Goal: Task Accomplishment & Management: Manage account settings

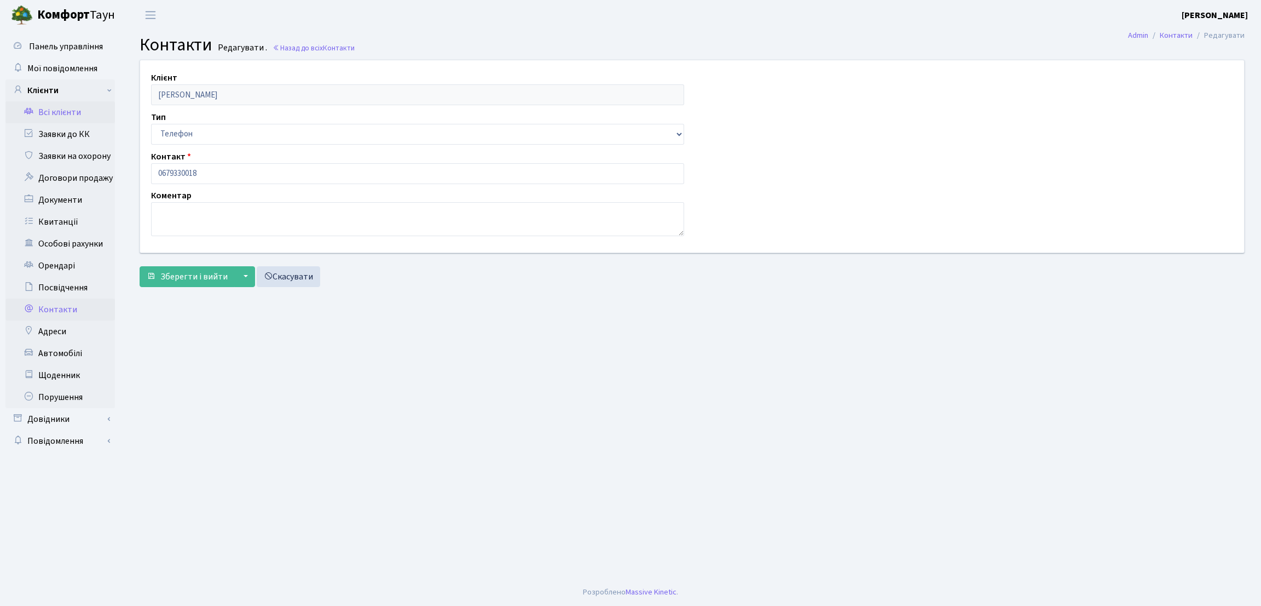
click at [21, 109] on link "Всі клієнти" at bounding box center [60, 112] width 110 height 22
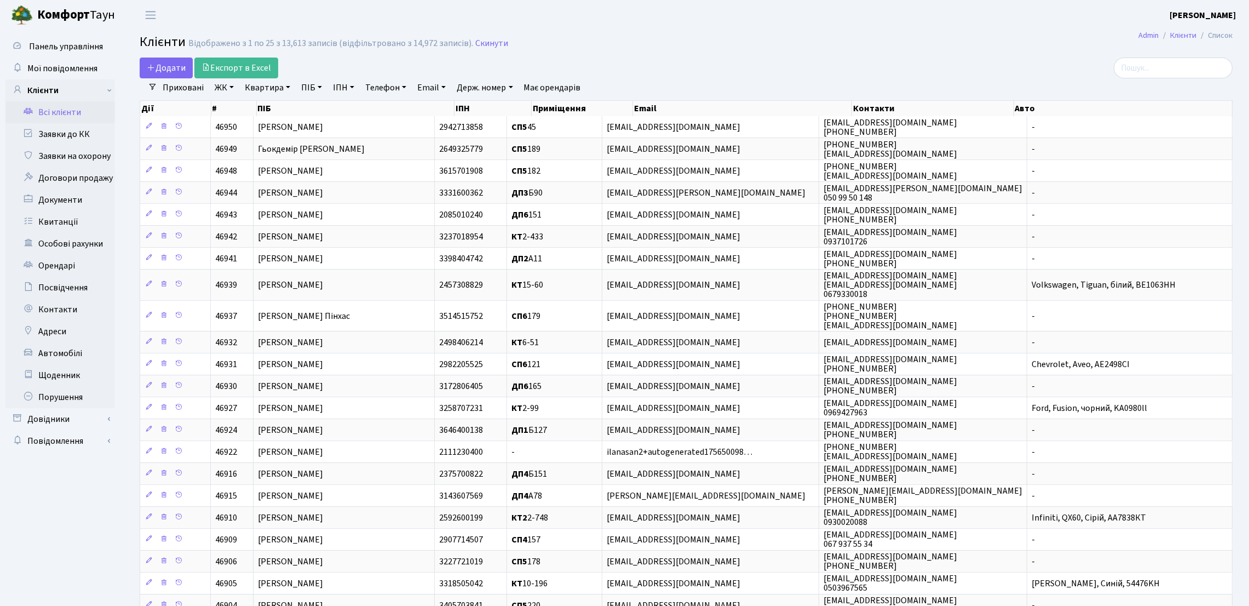
click at [223, 91] on link "ЖК" at bounding box center [224, 87] width 28 height 19
click at [234, 142] on li "КТ, вул. Регенераторна, 4" at bounding box center [278, 144] width 132 height 19
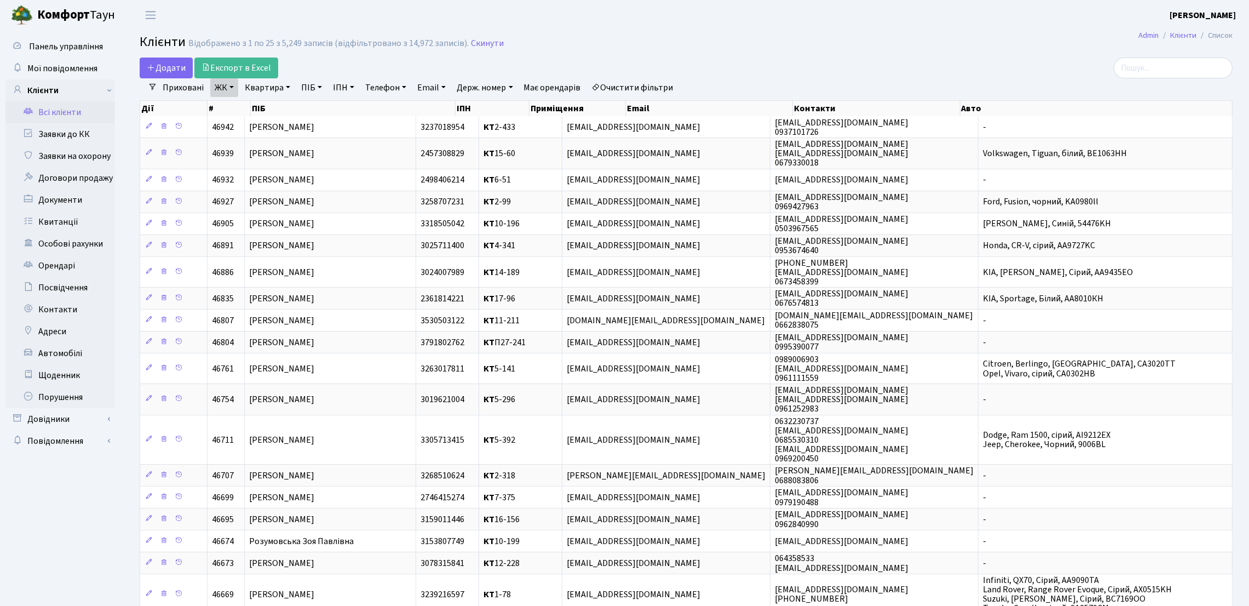
click at [282, 90] on link "Квартира" at bounding box center [267, 87] width 54 height 19
click at [284, 89] on link "Квартира" at bounding box center [267, 87] width 54 height 19
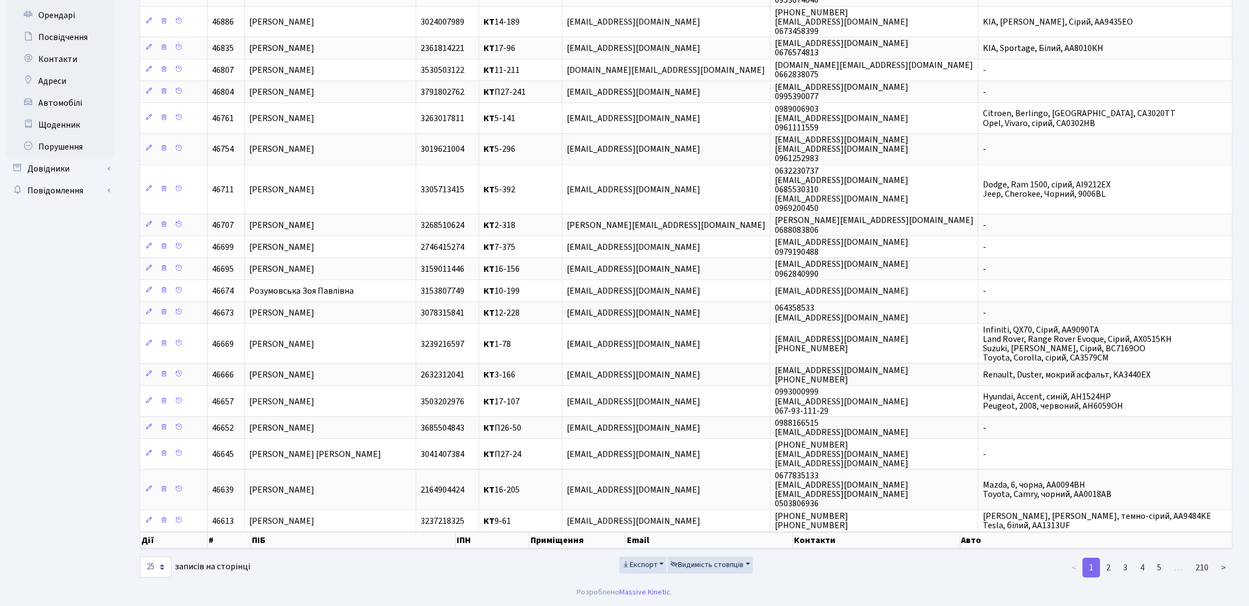
scroll to position [259, 0]
click at [165, 566] on select "10 25 50 100 250 500 1,000" at bounding box center [156, 566] width 32 height 21
click at [140, 556] on select "10 25 50 100 250 500 1,000" at bounding box center [156, 566] width 32 height 21
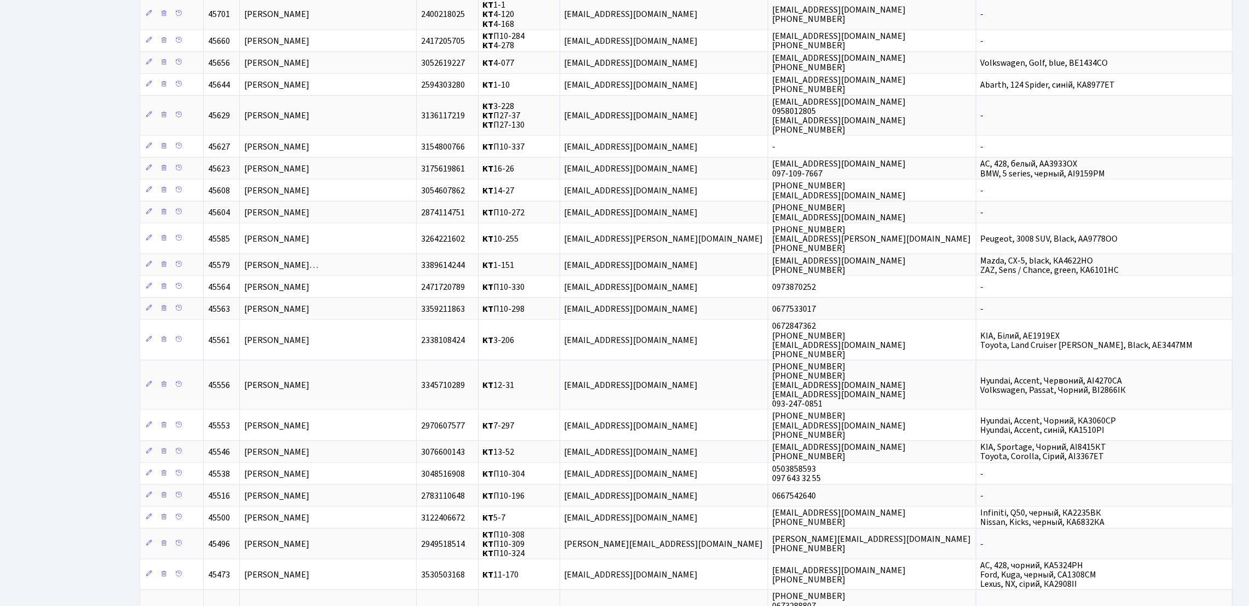
scroll to position [2415, 0]
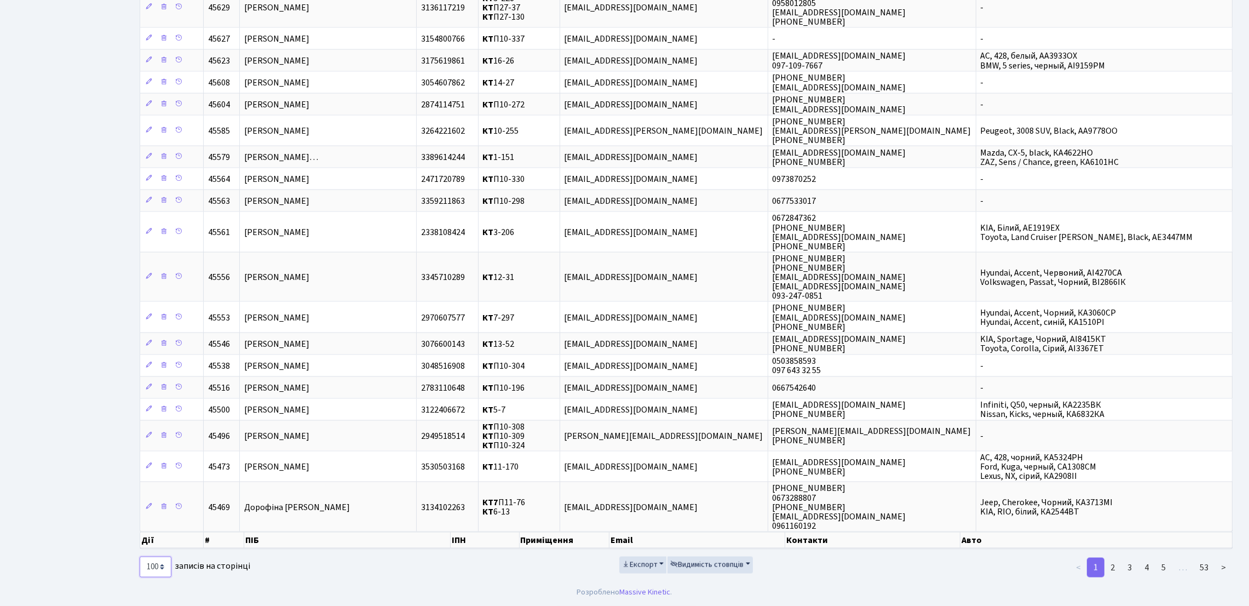
click at [159, 571] on select "10 25 50 100 250 500 1,000" at bounding box center [156, 566] width 32 height 21
select select "250"
click at [140, 556] on select "10 25 50 100 250 500 1,000" at bounding box center [156, 566] width 32 height 21
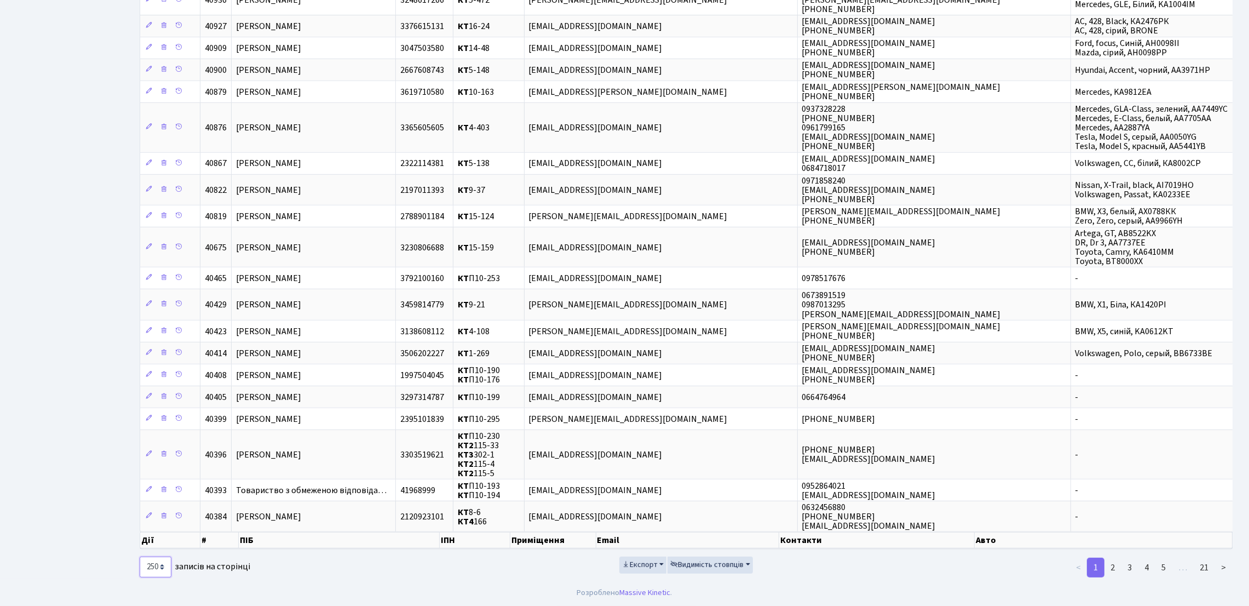
scroll to position [7140, 0]
drag, startPoint x: 648, startPoint y: 566, endPoint x: 646, endPoint y: 560, distance: 5.9
click at [647, 565] on span "Експорт" at bounding box center [640, 564] width 36 height 11
click at [659, 494] on link "Excel" at bounding box center [663, 496] width 88 height 17
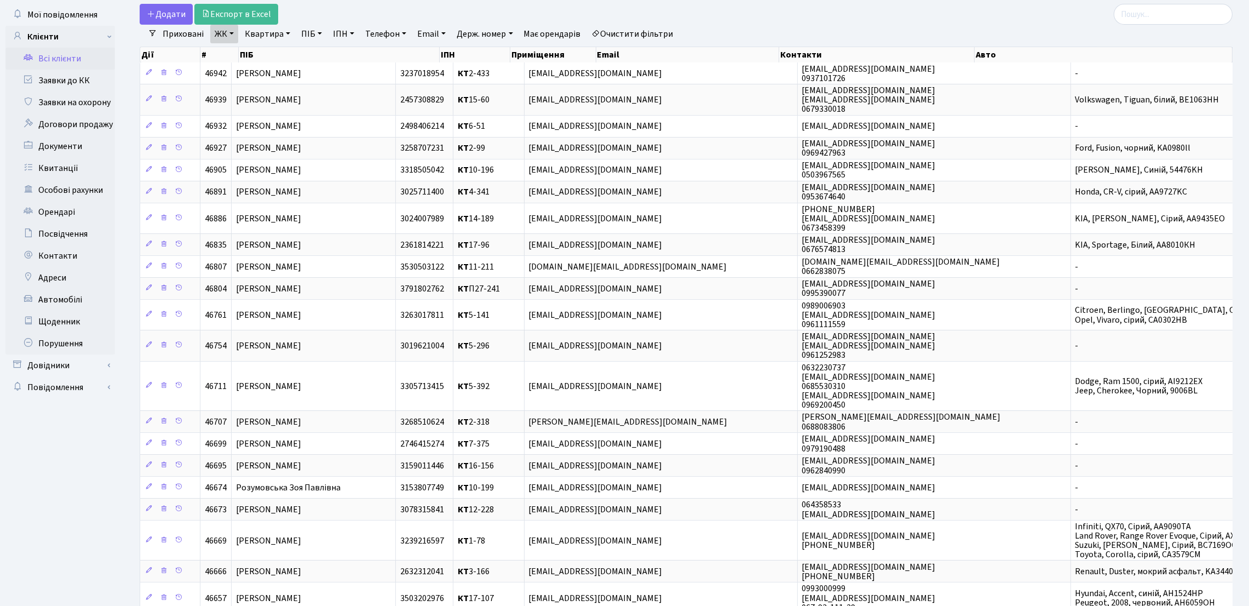
scroll to position [0, 0]
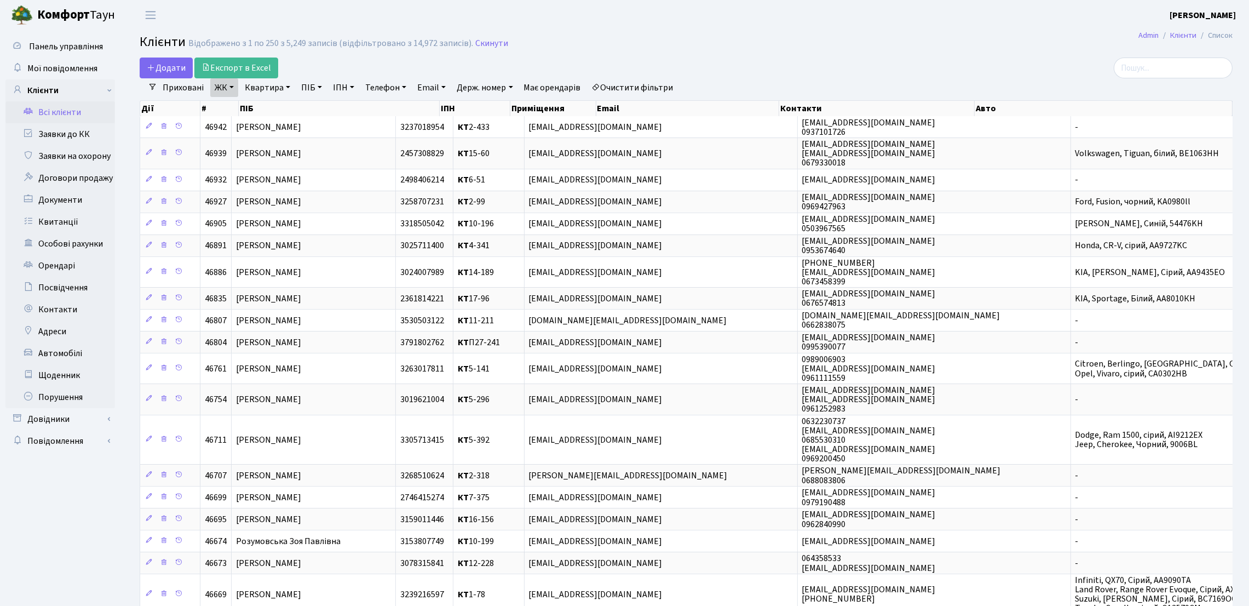
click at [176, 88] on link "Приховані" at bounding box center [183, 87] width 50 height 19
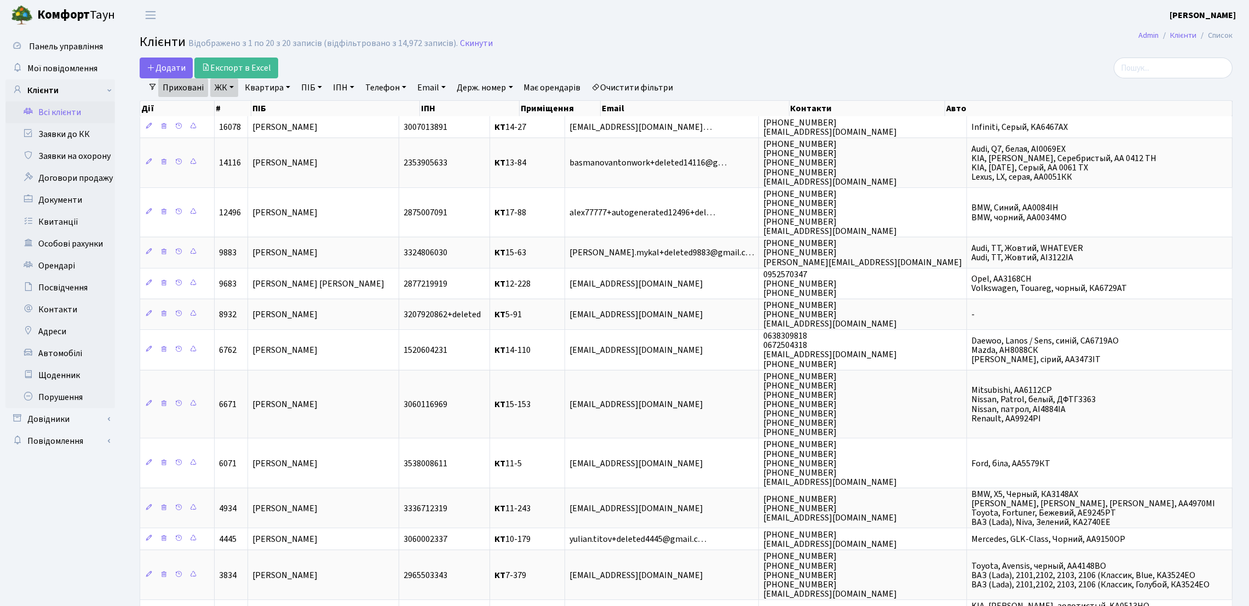
click at [176, 88] on link "Приховані" at bounding box center [183, 87] width 50 height 19
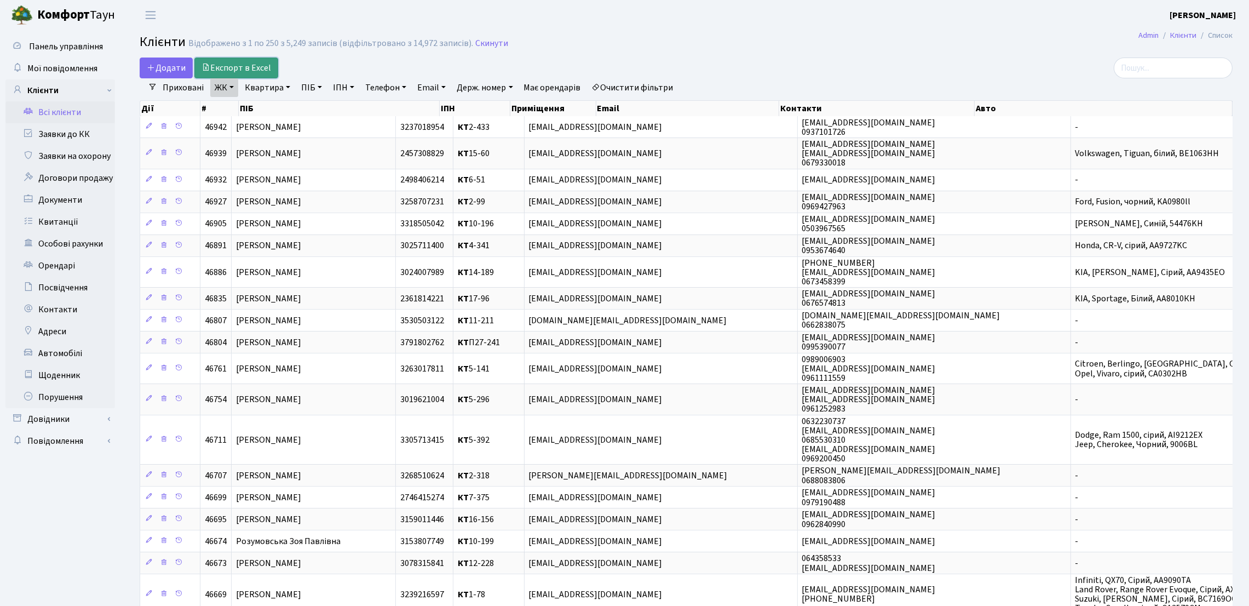
click at [267, 73] on link "Експорт в Excel" at bounding box center [236, 67] width 84 height 21
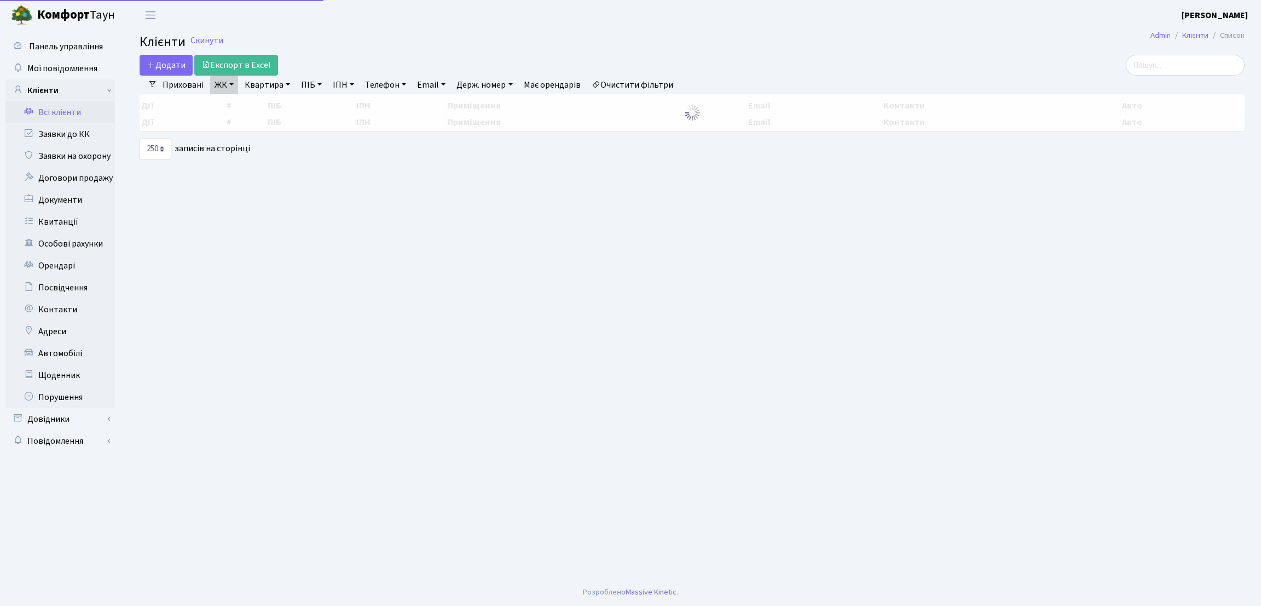
select select "250"
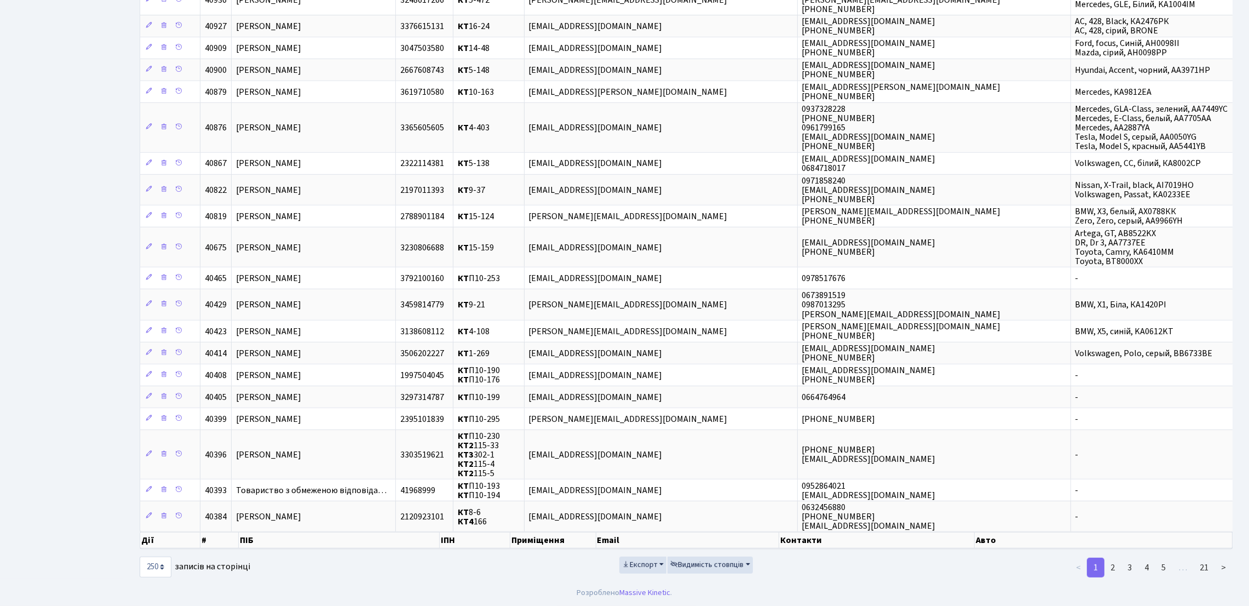
scroll to position [7140, 0]
click at [743, 565] on button "Видимість стовпців" at bounding box center [709, 564] width 85 height 17
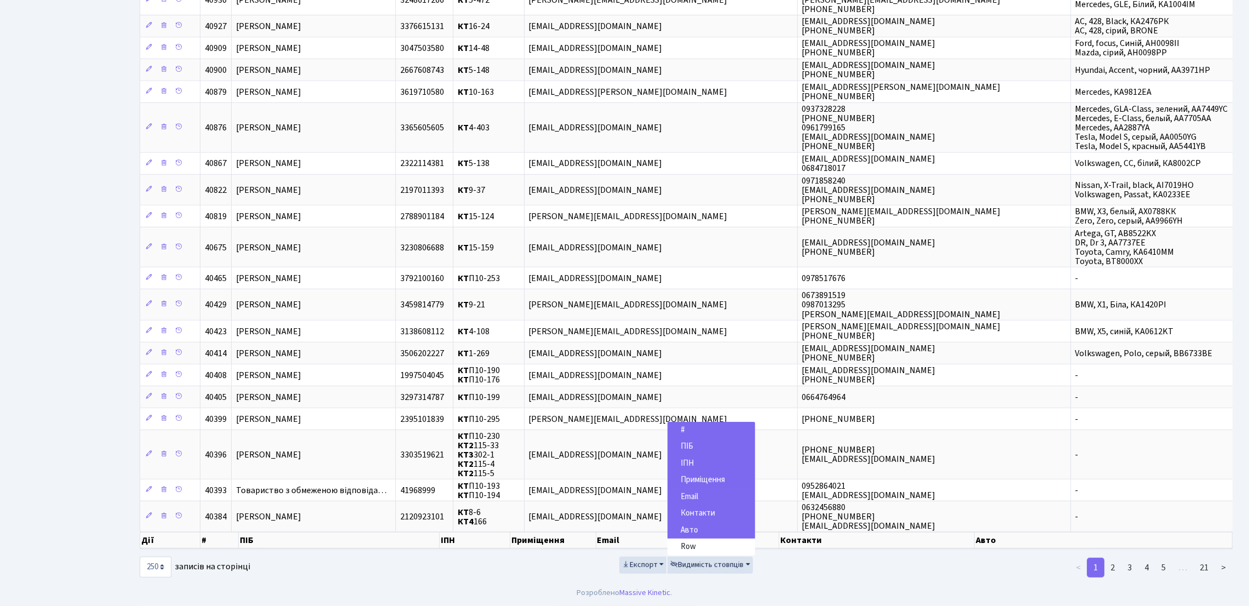
click at [716, 446] on link "ПІБ" at bounding box center [711, 446] width 88 height 17
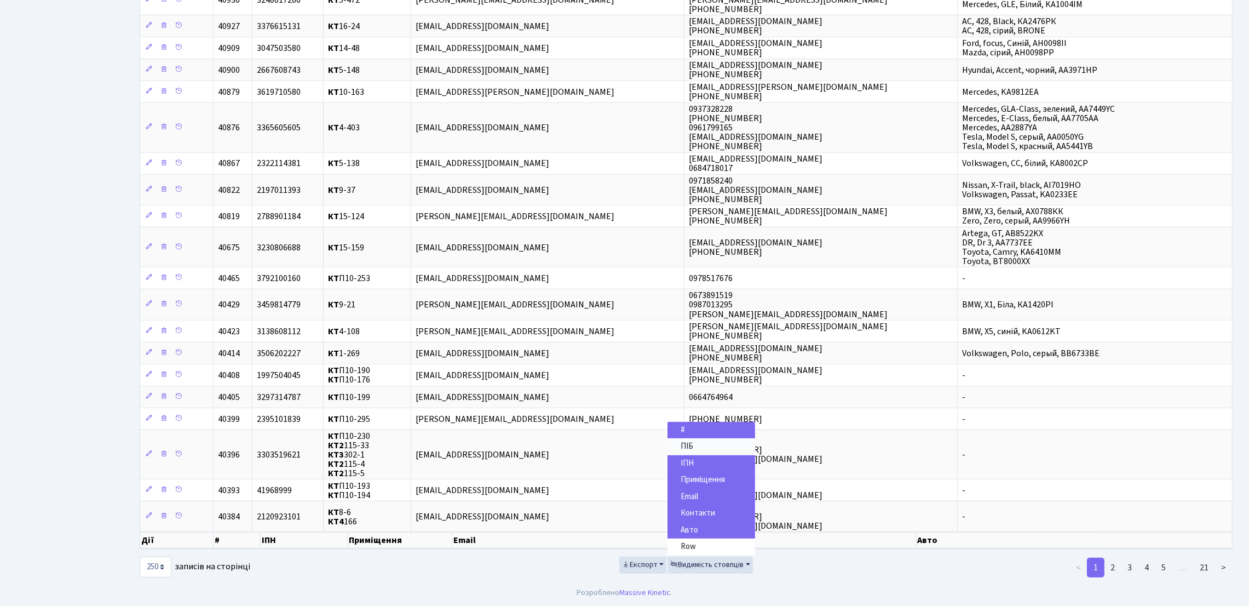
click at [716, 446] on link "ПІБ" at bounding box center [711, 446] width 88 height 17
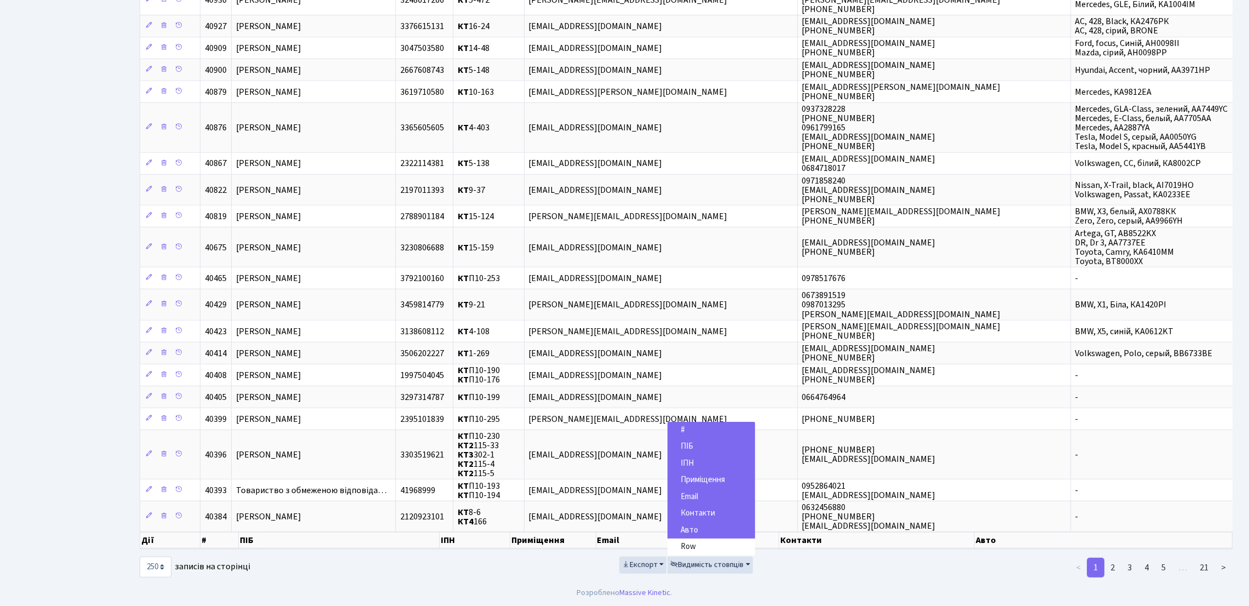
click at [697, 464] on link "ІПН" at bounding box center [711, 463] width 88 height 17
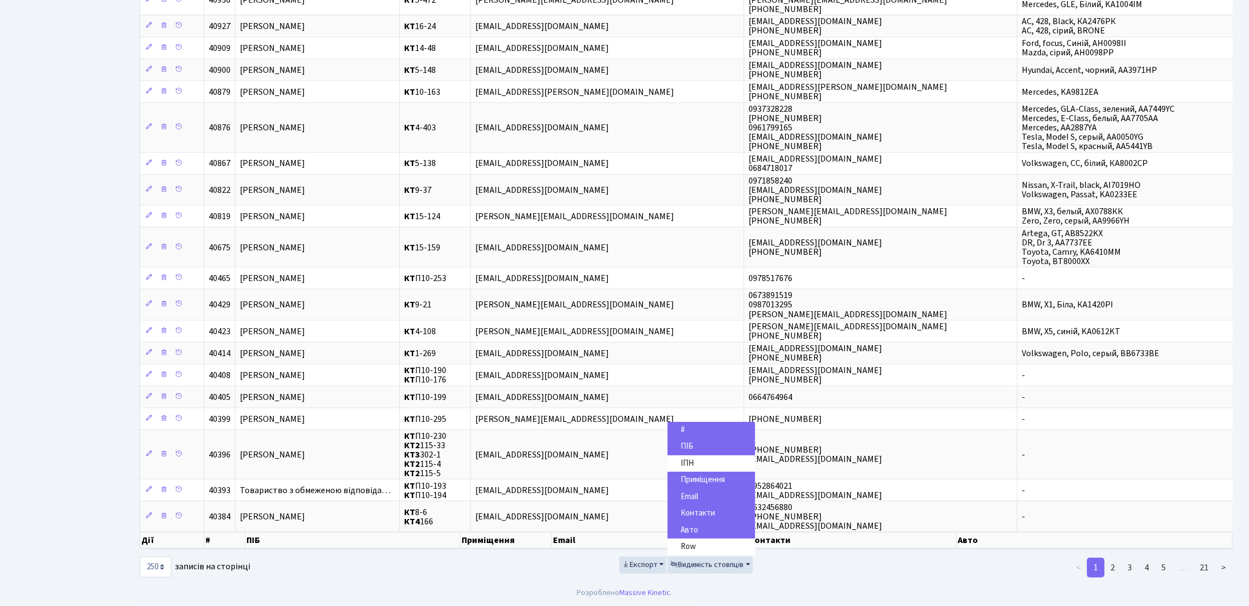
click at [699, 527] on link "Авто" at bounding box center [711, 530] width 88 height 17
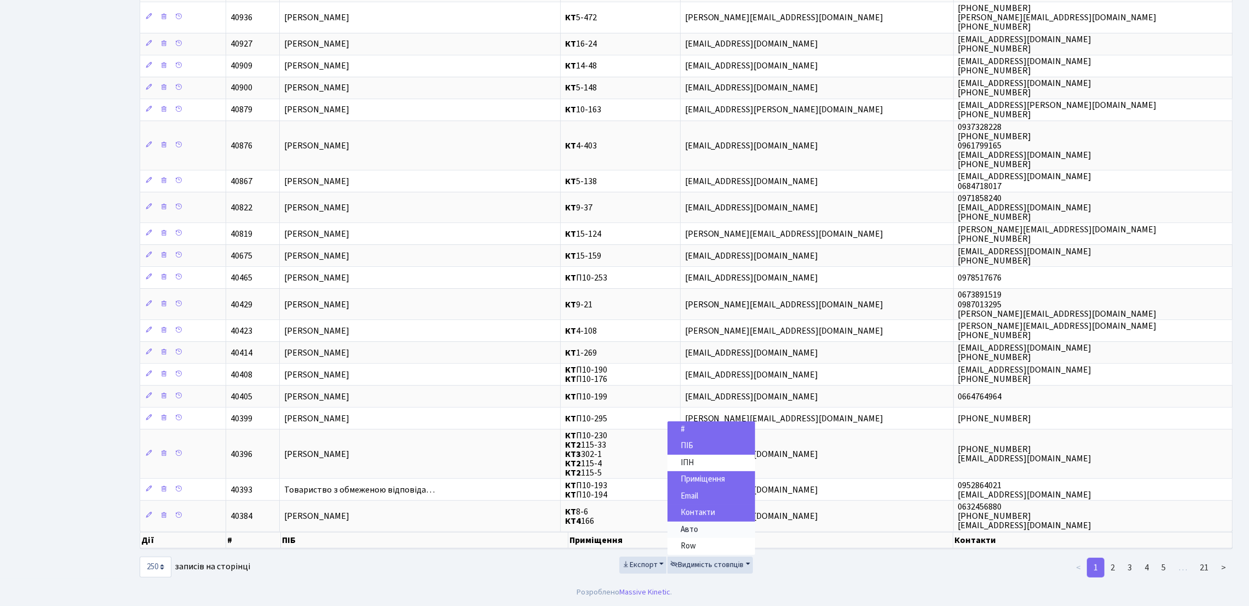
scroll to position [6834, 0]
click at [646, 567] on span "Експорт" at bounding box center [640, 564] width 36 height 11
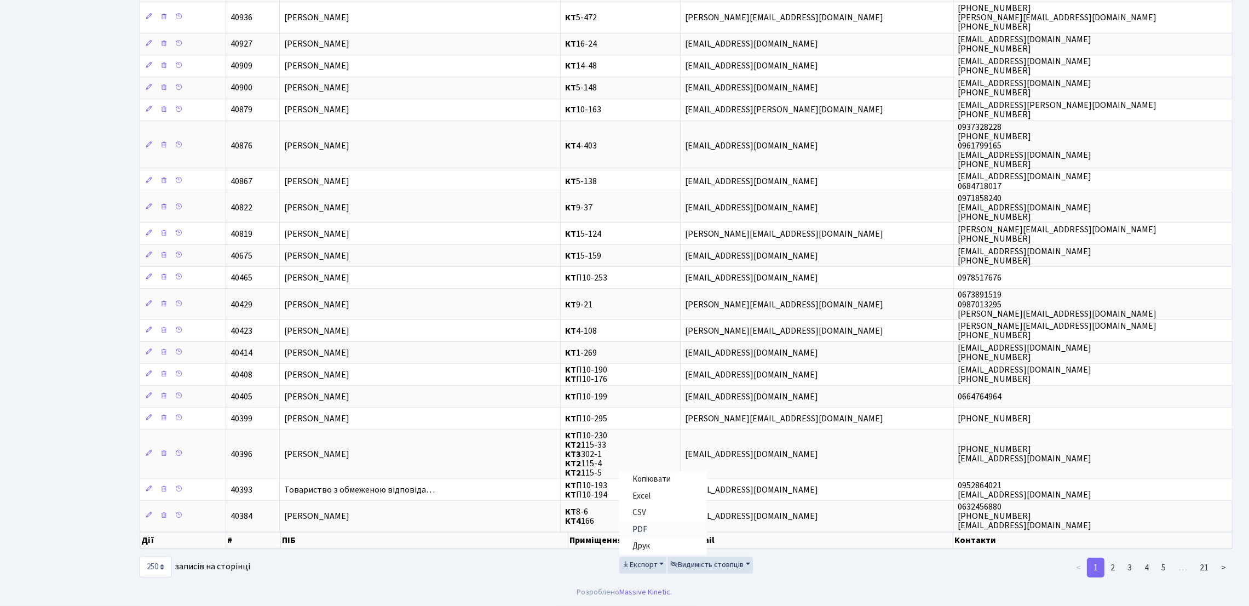
click at [646, 526] on link "PDF" at bounding box center [663, 529] width 88 height 17
click at [694, 571] on button "Видимість стовпців" at bounding box center [709, 564] width 85 height 17
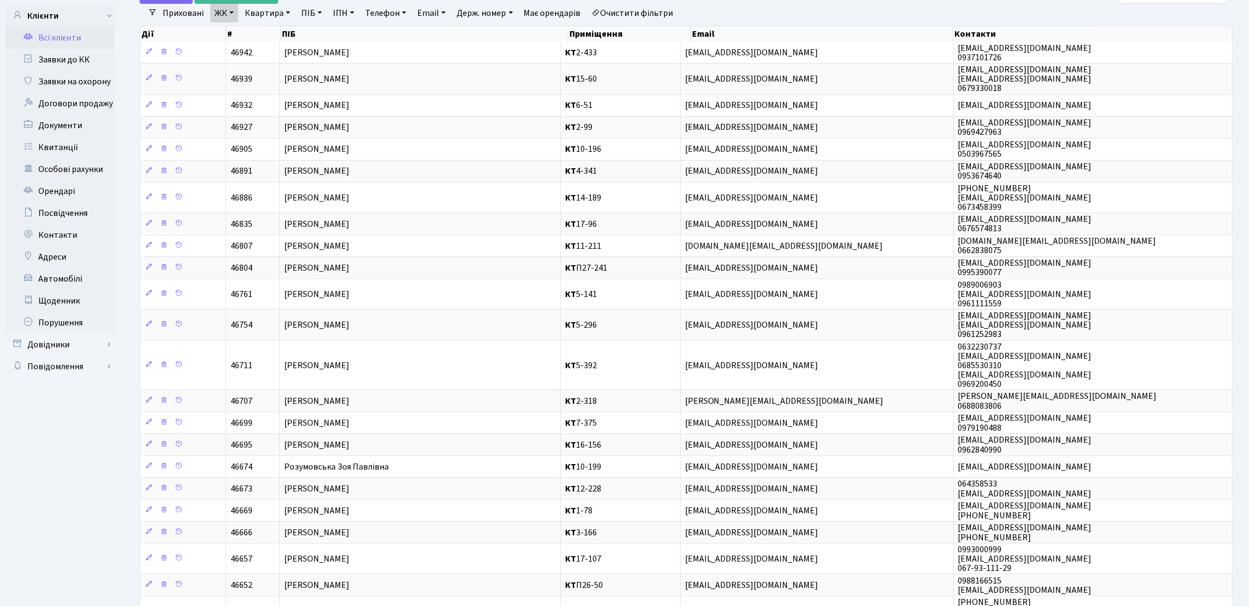
scroll to position [0, 0]
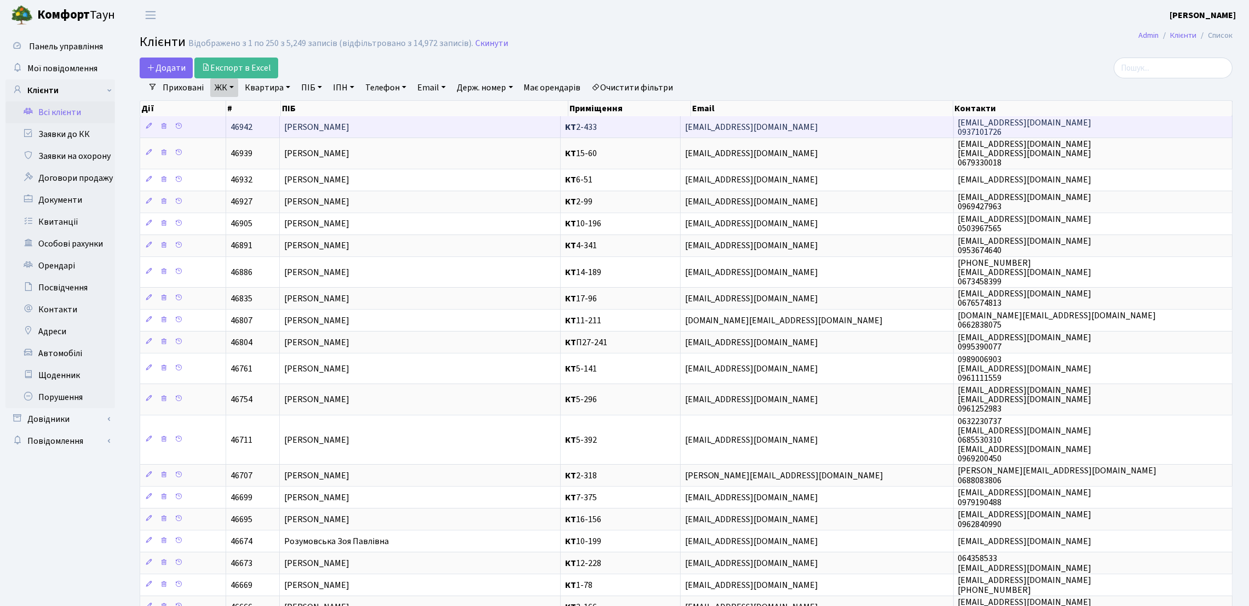
click at [326, 130] on span "Скрипка Олександр Олегович" at bounding box center [316, 127] width 65 height 12
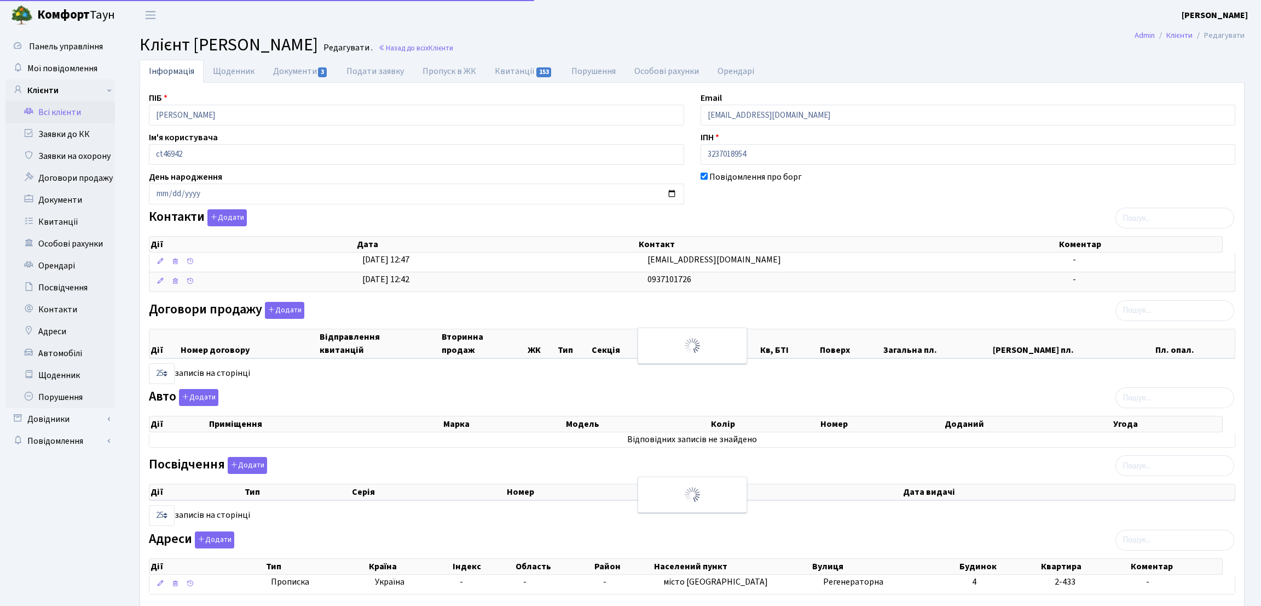
select select "25"
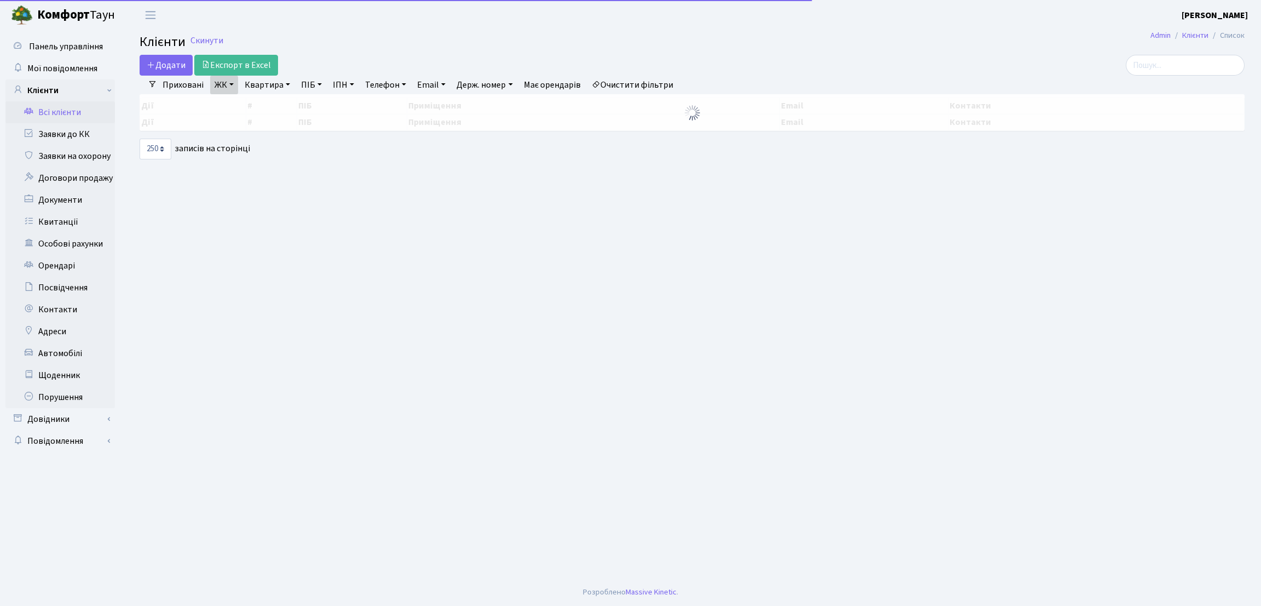
select select "250"
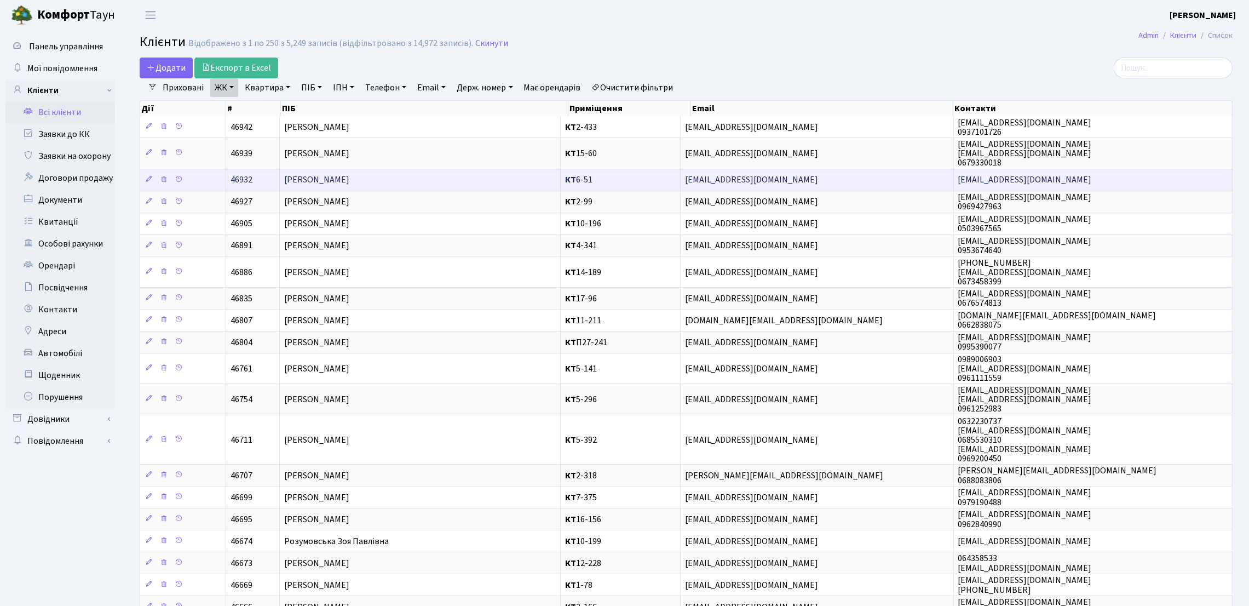
click at [538, 177] on td "[PERSON_NAME]" at bounding box center [420, 180] width 281 height 22
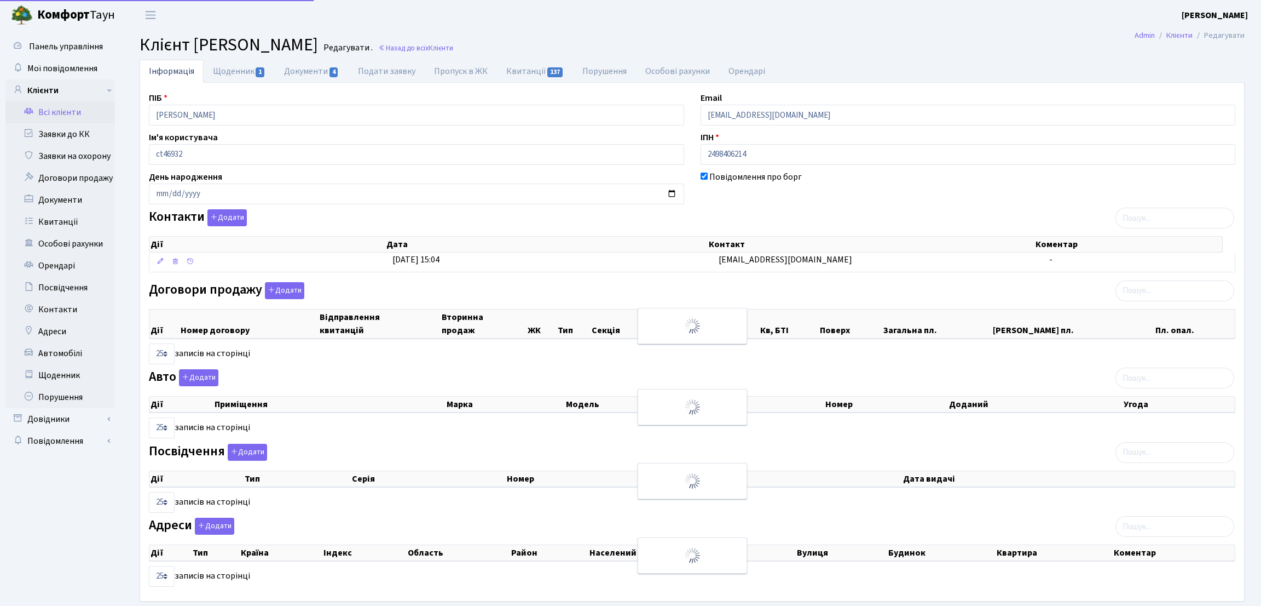
select select "25"
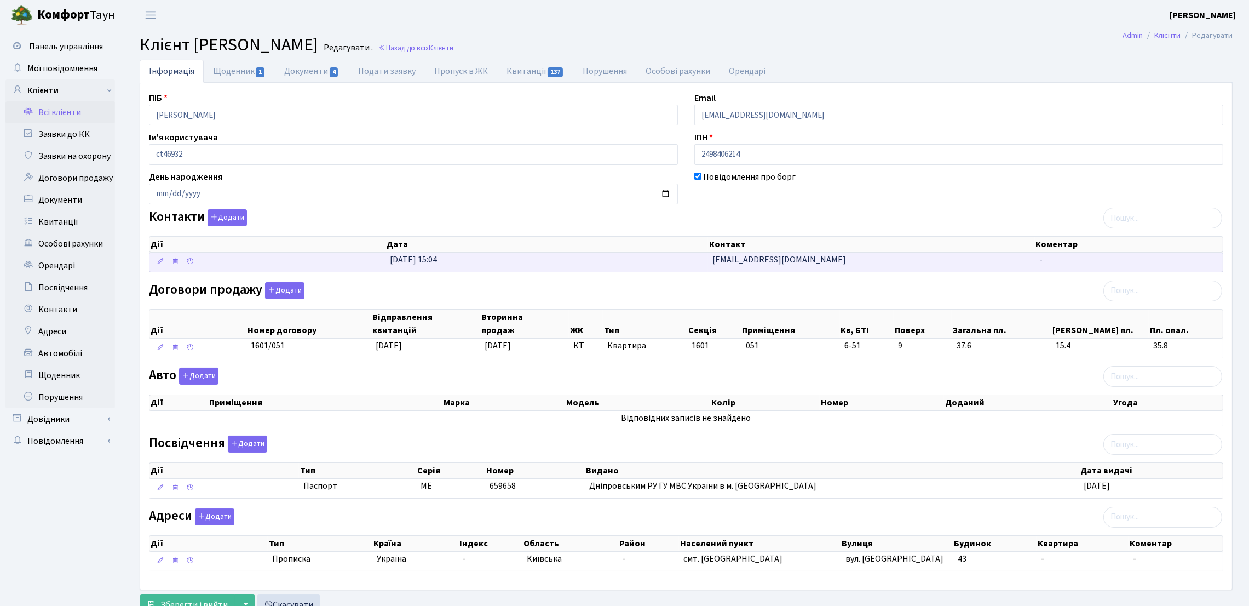
click at [809, 260] on td "[EMAIL_ADDRESS][DOMAIN_NAME]" at bounding box center [871, 261] width 327 height 19
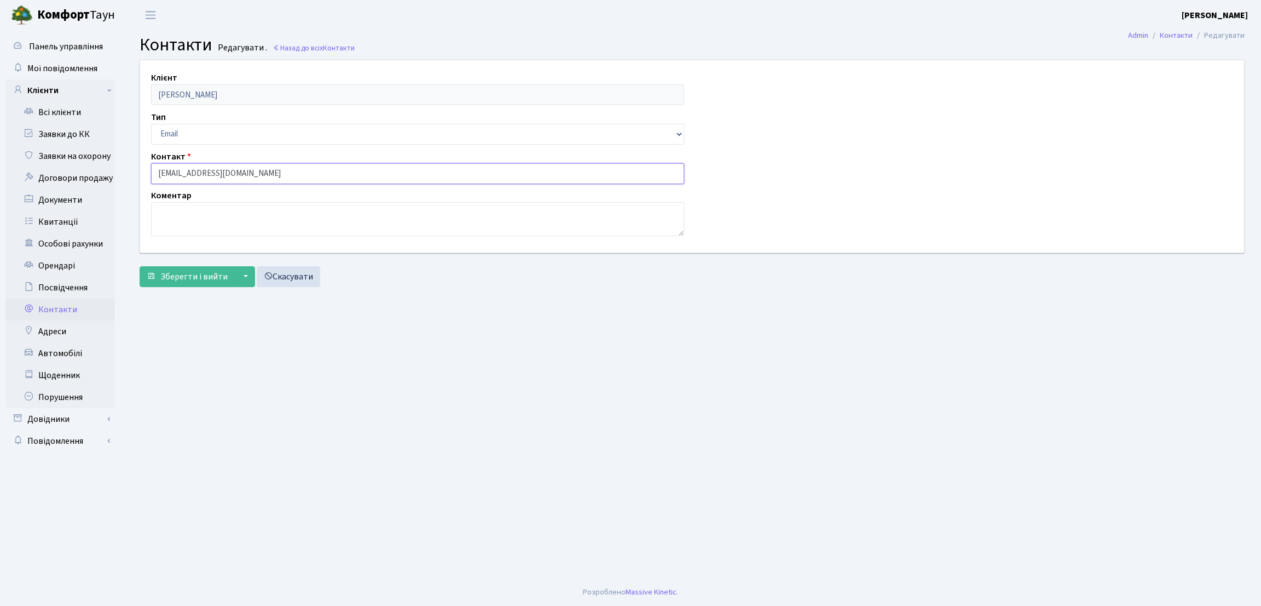
drag, startPoint x: 280, startPoint y: 177, endPoint x: 124, endPoint y: 172, distance: 156.7
click at [124, 172] on div "Клієнт [PERSON_NAME] Тип Email Телефон Контакт [EMAIL_ADDRESS][DOMAIN_NAME] Ком…" at bounding box center [692, 176] width 1138 height 232
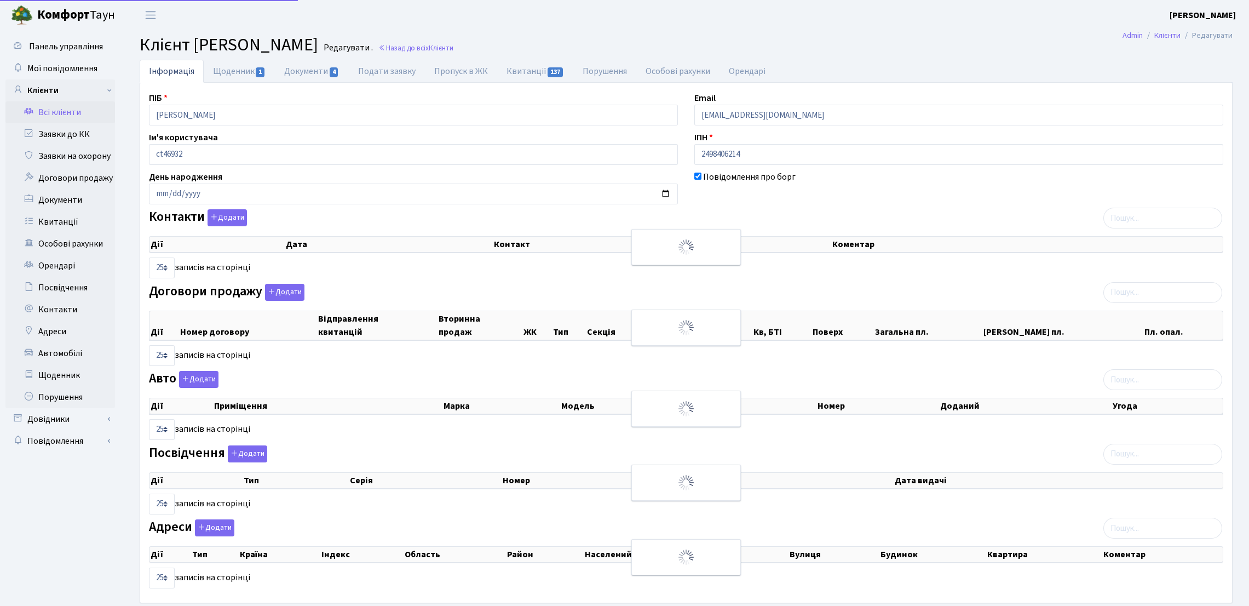
select select "25"
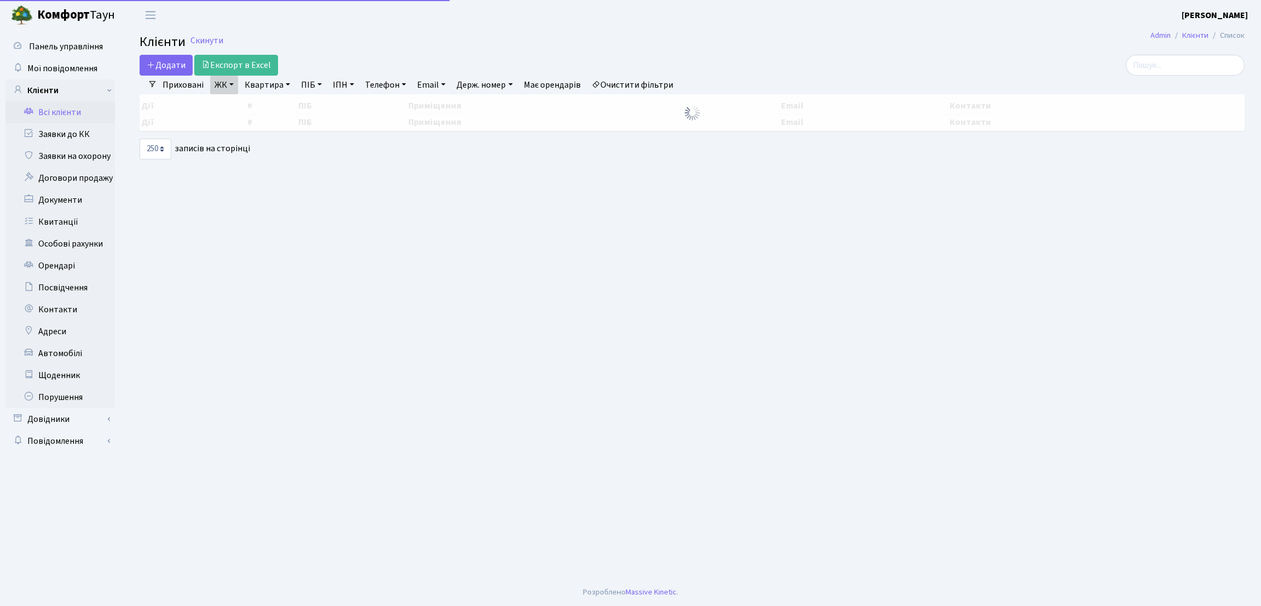
select select "250"
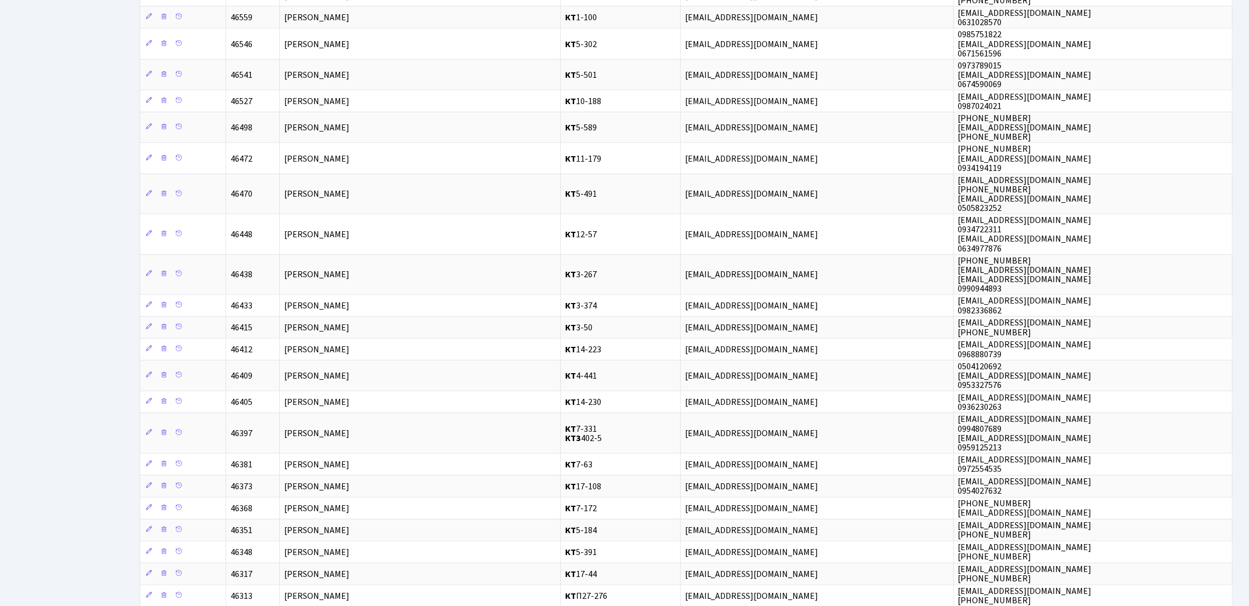
scroll to position [903, 0]
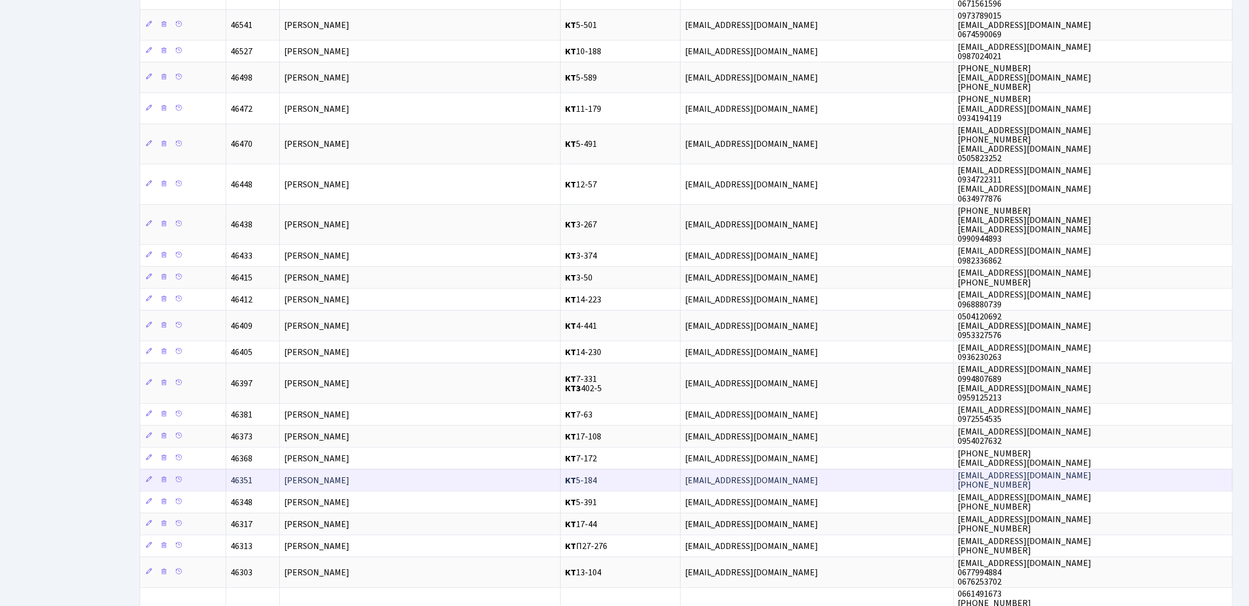
click at [324, 486] on span "[PERSON_NAME]" at bounding box center [316, 480] width 65 height 12
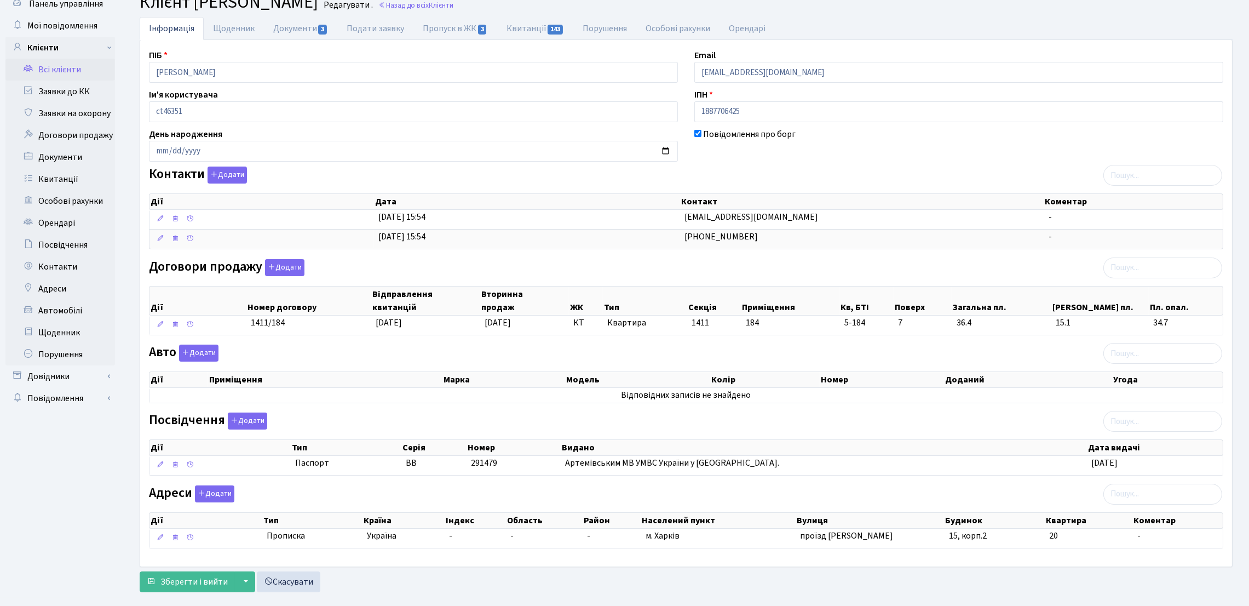
scroll to position [65, 0]
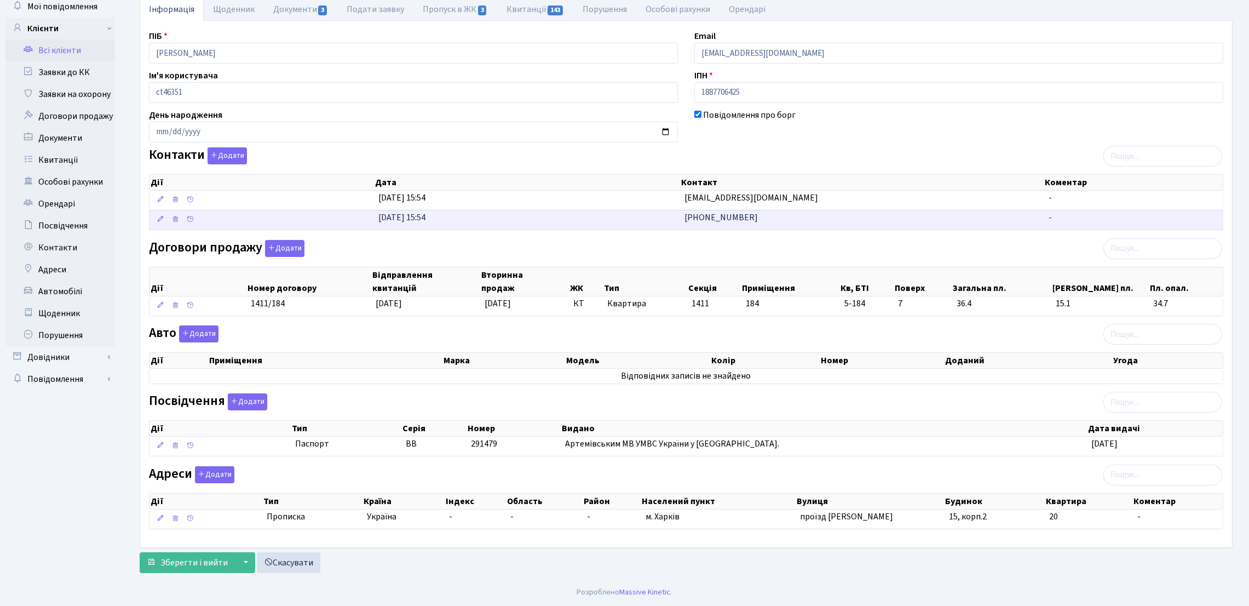
click at [744, 211] on td "[PHONE_NUMBER]" at bounding box center [862, 220] width 364 height 20
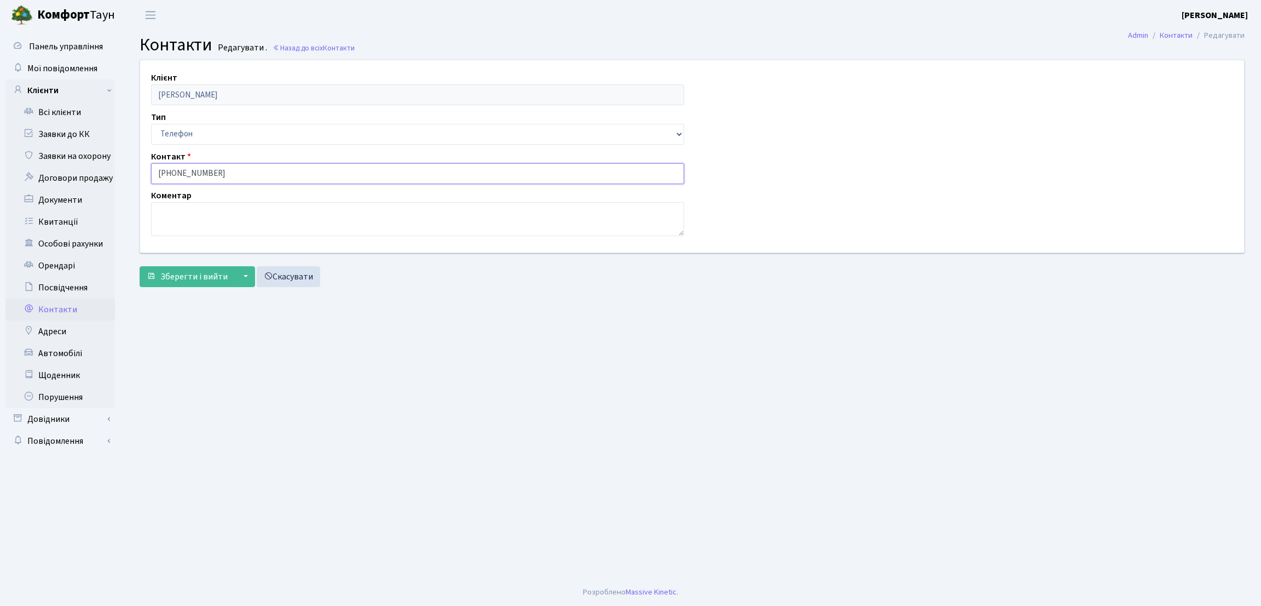
drag, startPoint x: 227, startPoint y: 177, endPoint x: 136, endPoint y: 174, distance: 90.9
click at [136, 174] on div "Клієнт [PERSON_NAME] Тип Email Телефон Контакт [PHONE_NUMBER] Коментар" at bounding box center [692, 156] width 1121 height 192
click at [88, 112] on link "Всі клієнти" at bounding box center [60, 112] width 110 height 22
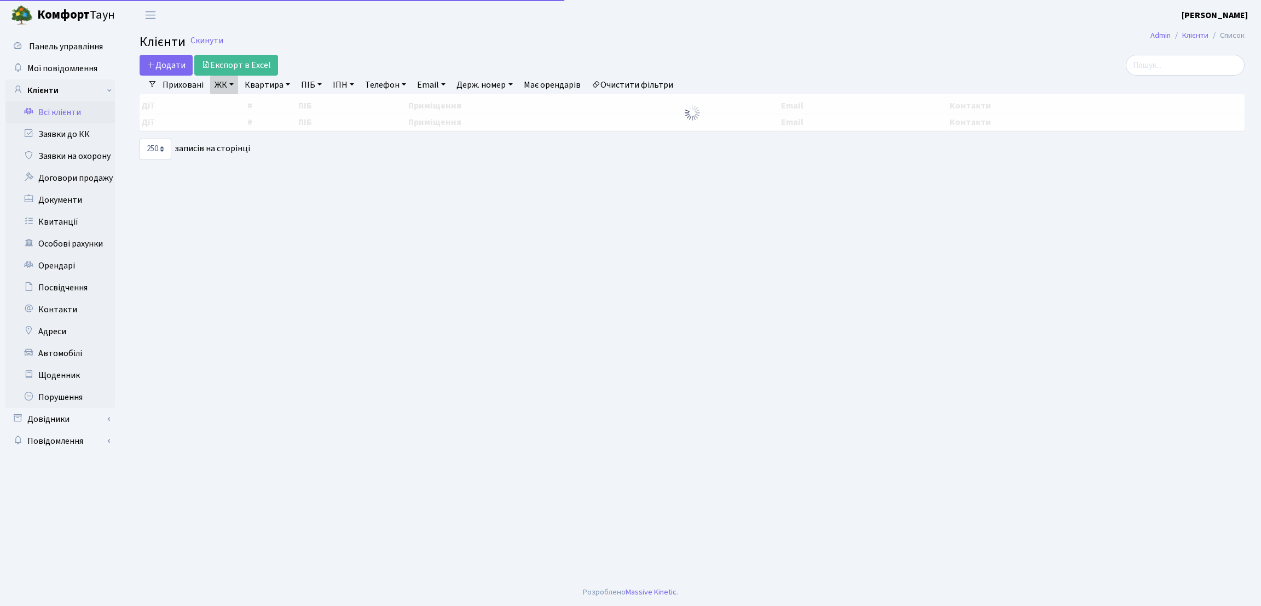
select select "250"
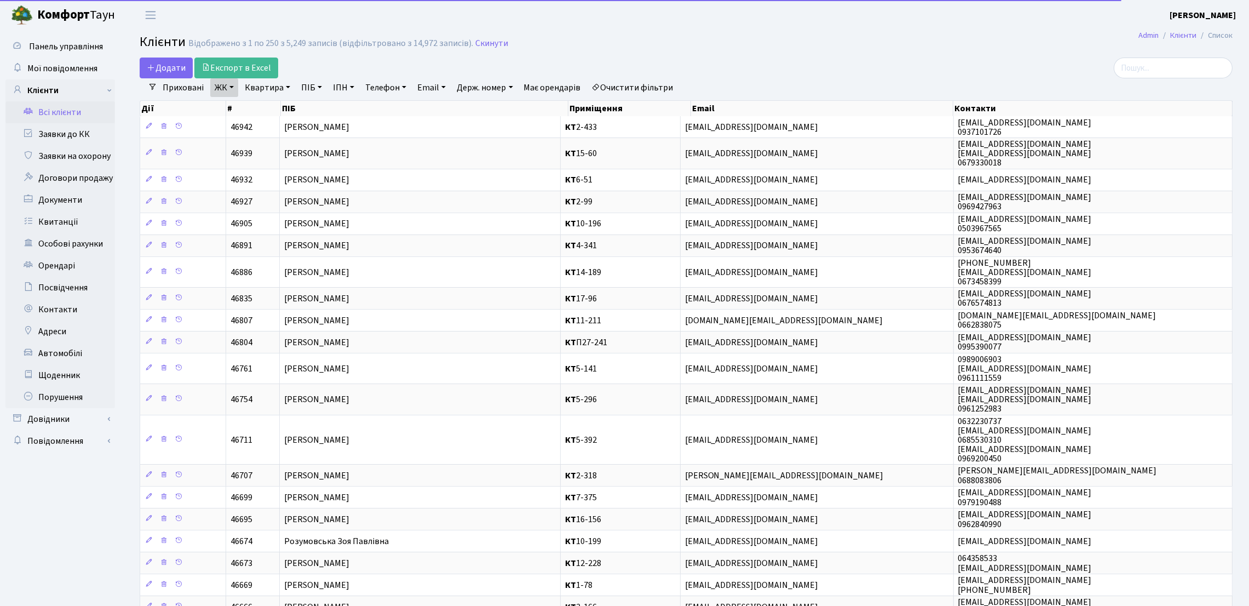
click at [224, 89] on link "ЖК" at bounding box center [224, 87] width 28 height 19
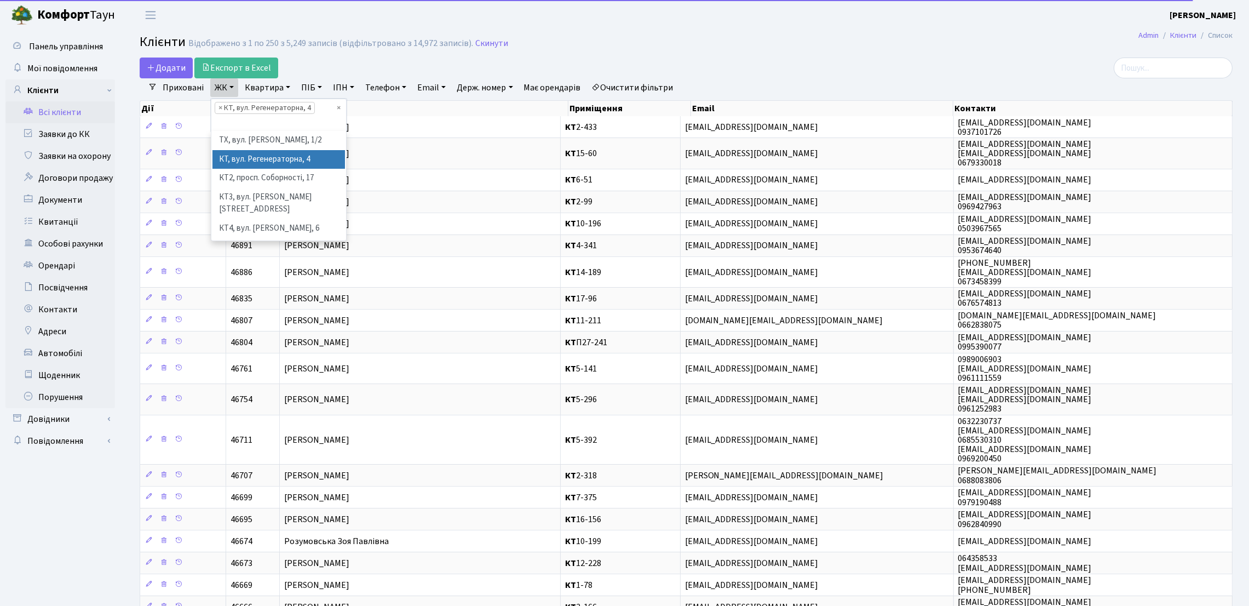
click at [222, 108] on li "× КТ, вул. Регенераторна, 4" at bounding box center [265, 108] width 100 height 12
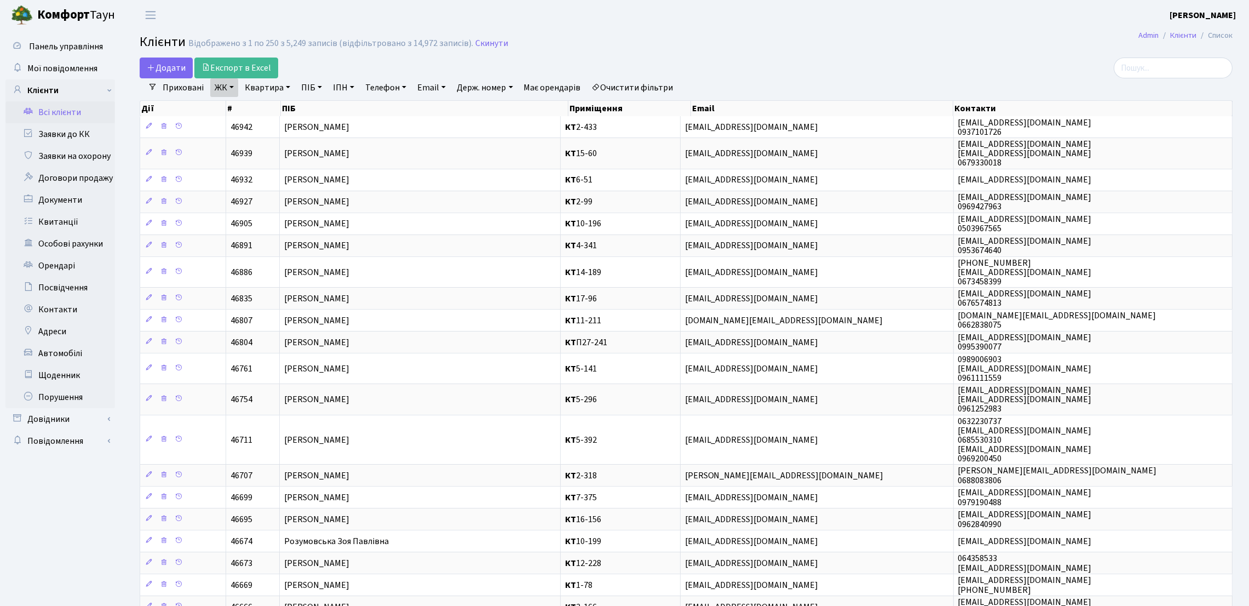
click at [214, 86] on link "ЖК" at bounding box center [224, 87] width 28 height 19
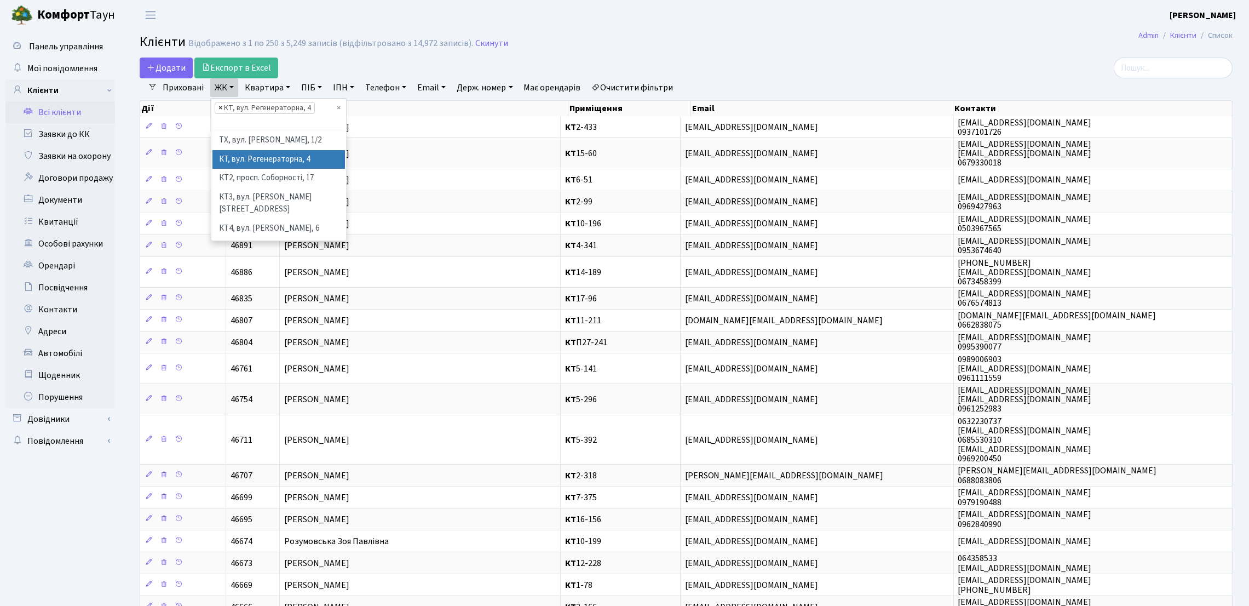
click at [219, 110] on span "×" at bounding box center [220, 107] width 4 height 11
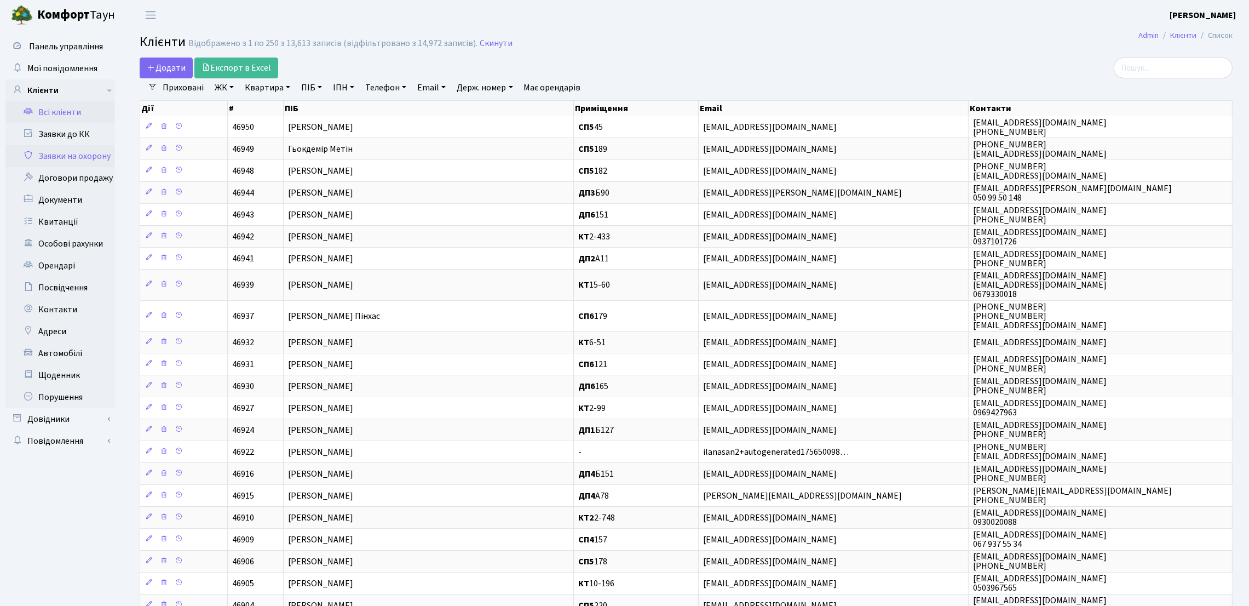
click at [80, 157] on link "Заявки на охорону" at bounding box center [60, 156] width 110 height 22
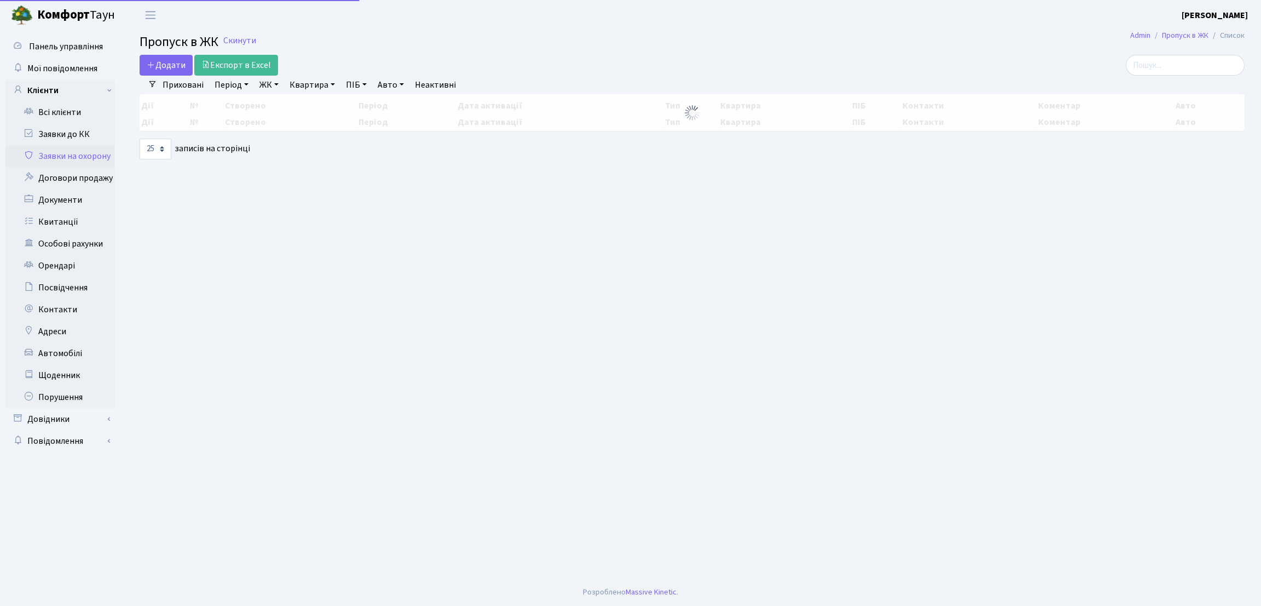
select select "25"
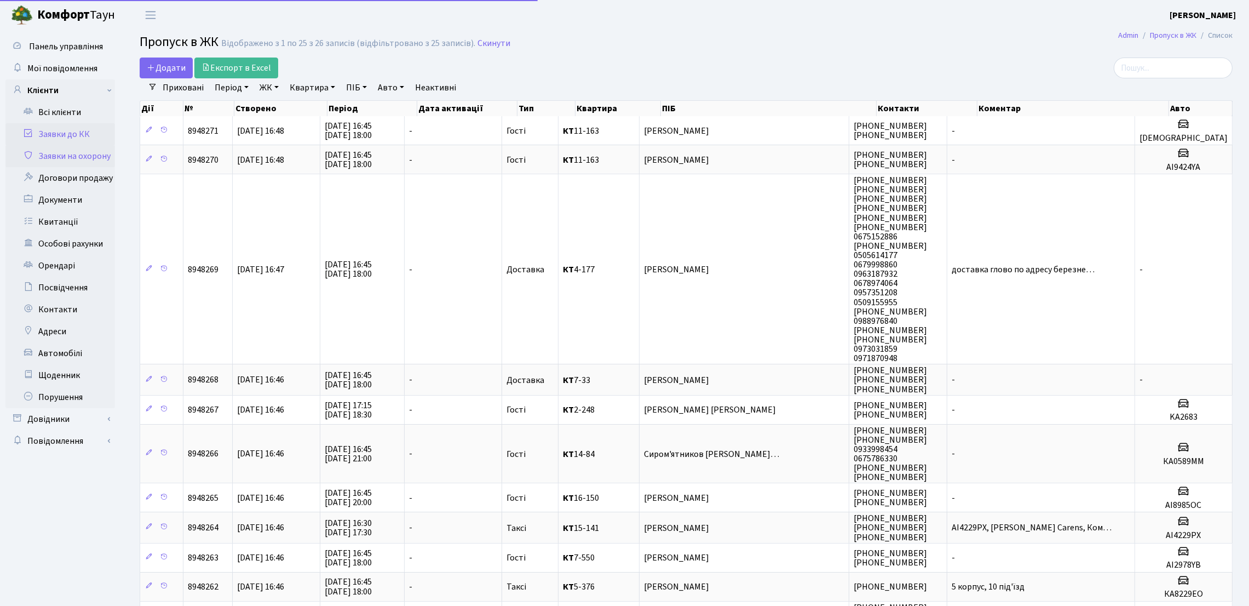
click at [64, 129] on link "Заявки до КК" at bounding box center [60, 134] width 110 height 22
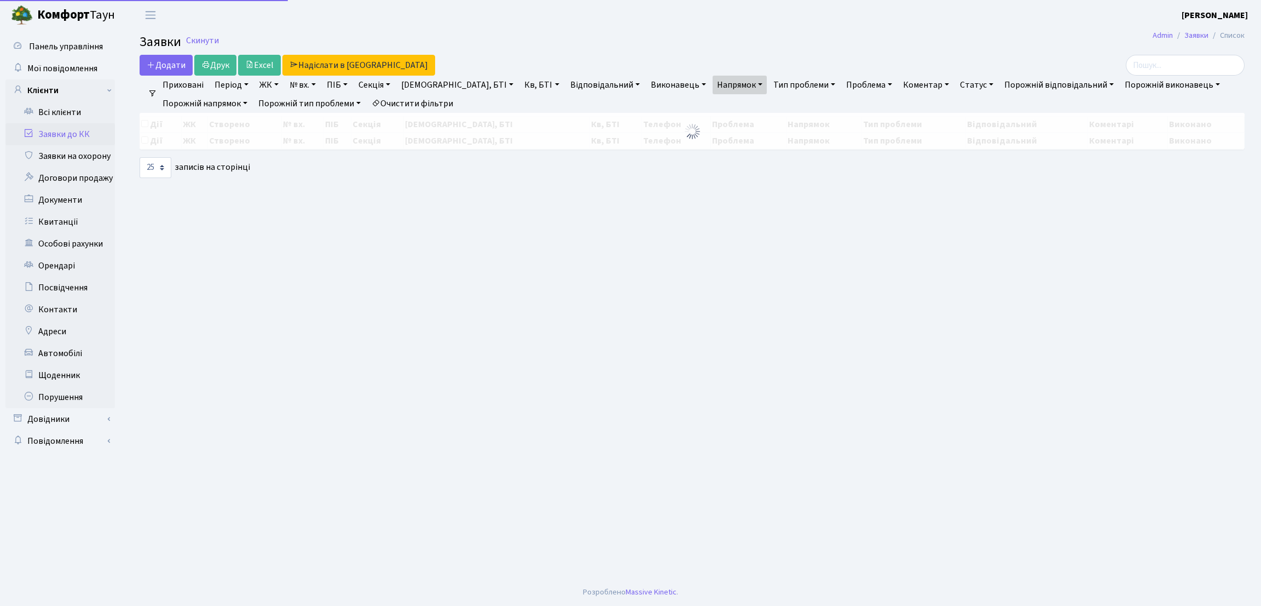
select select "25"
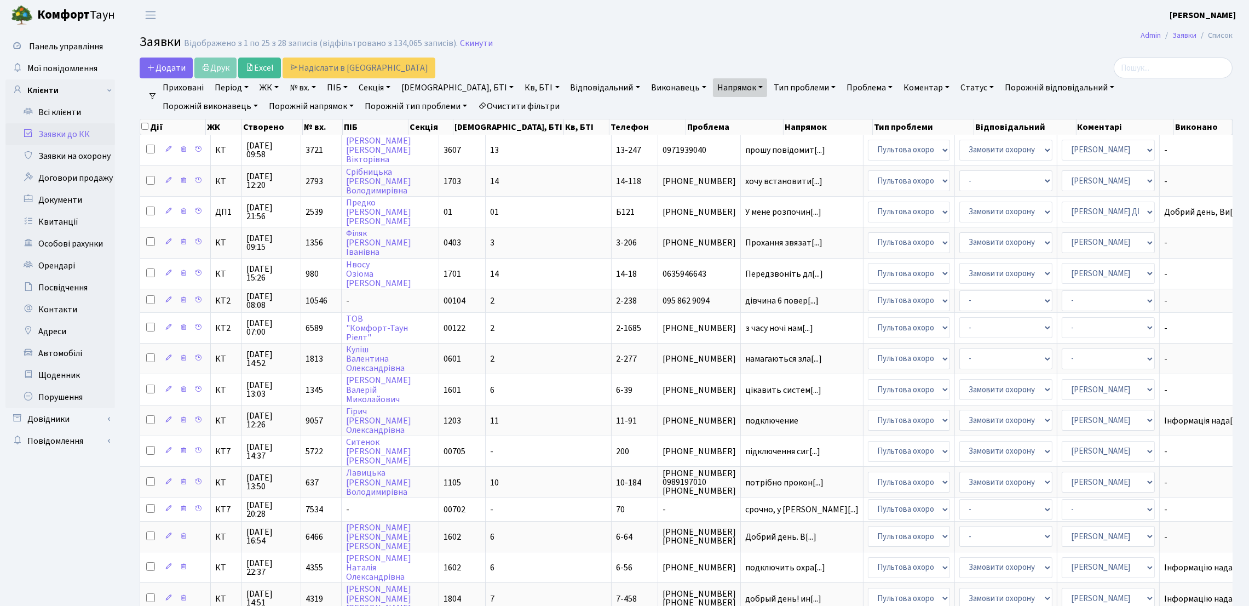
click at [783, 19] on header "[PERSON_NAME] [PERSON_NAME] Мій обліковий запис Вийти" at bounding box center [624, 15] width 1249 height 30
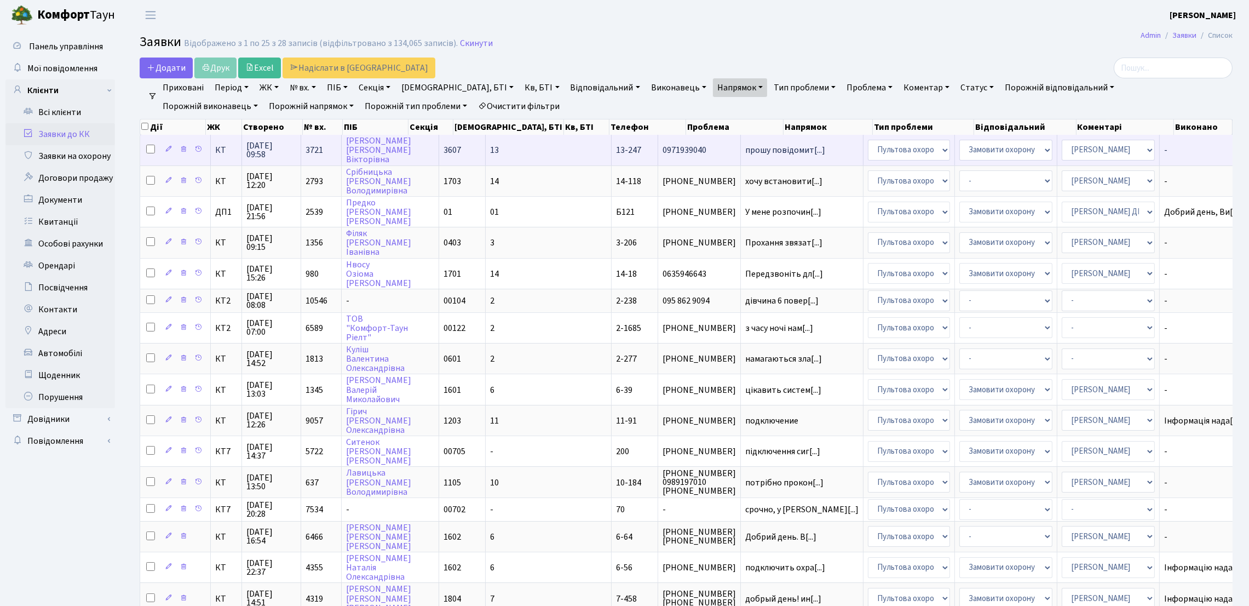
click at [658, 156] on td "0971939040" at bounding box center [699, 150] width 83 height 30
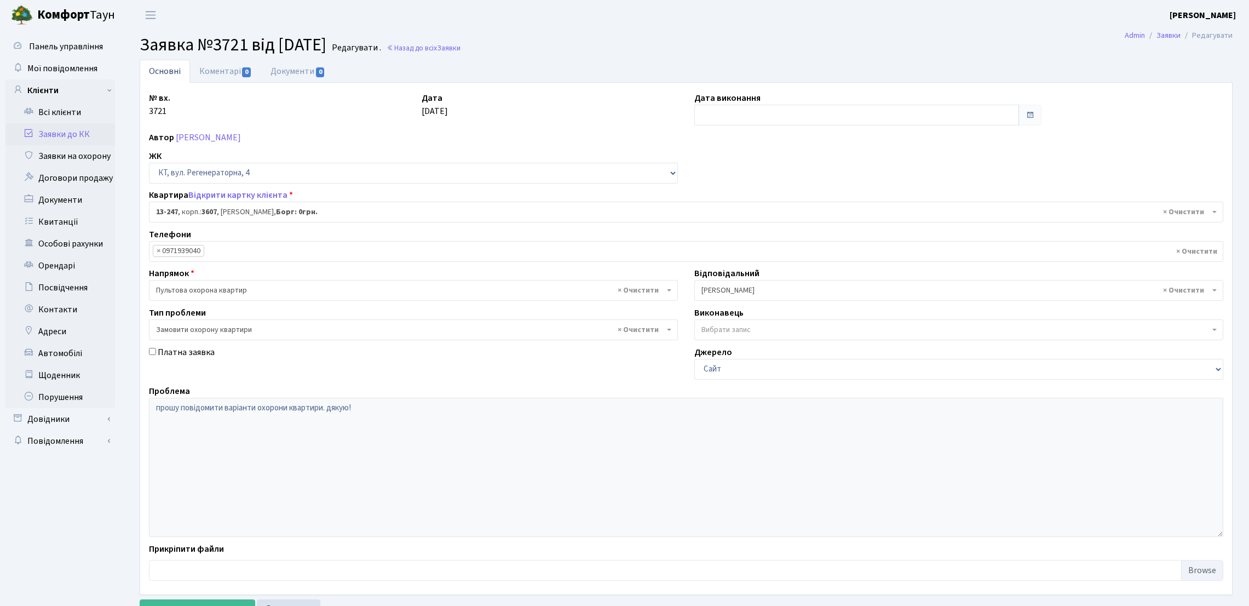
select select "7893"
select select "47"
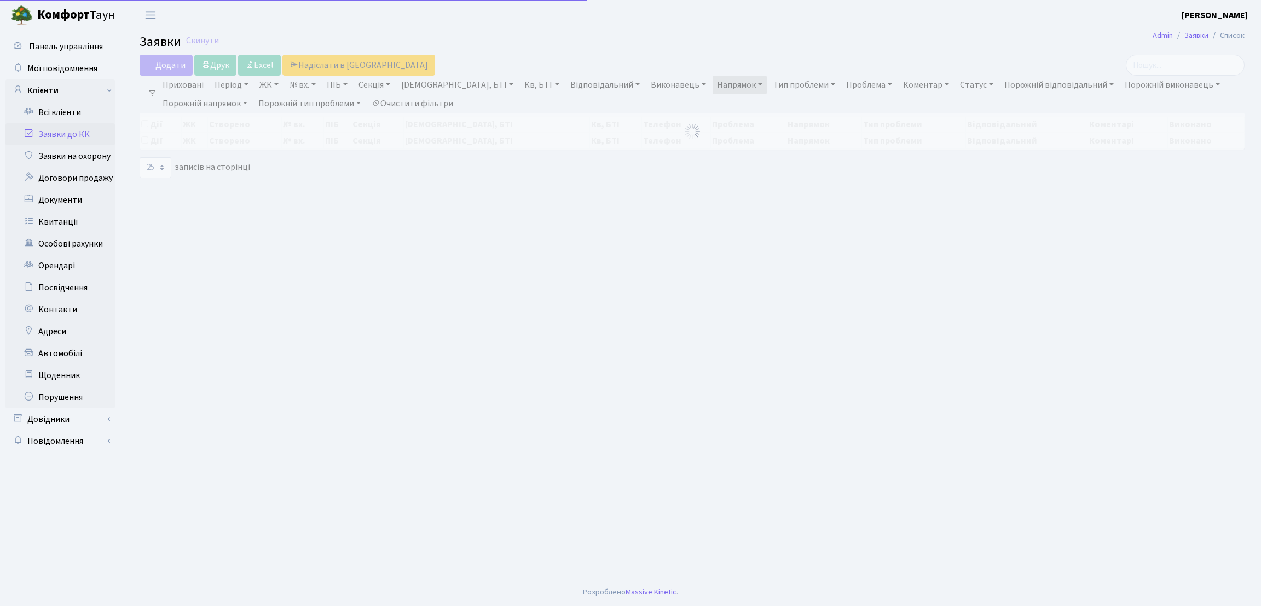
select select "25"
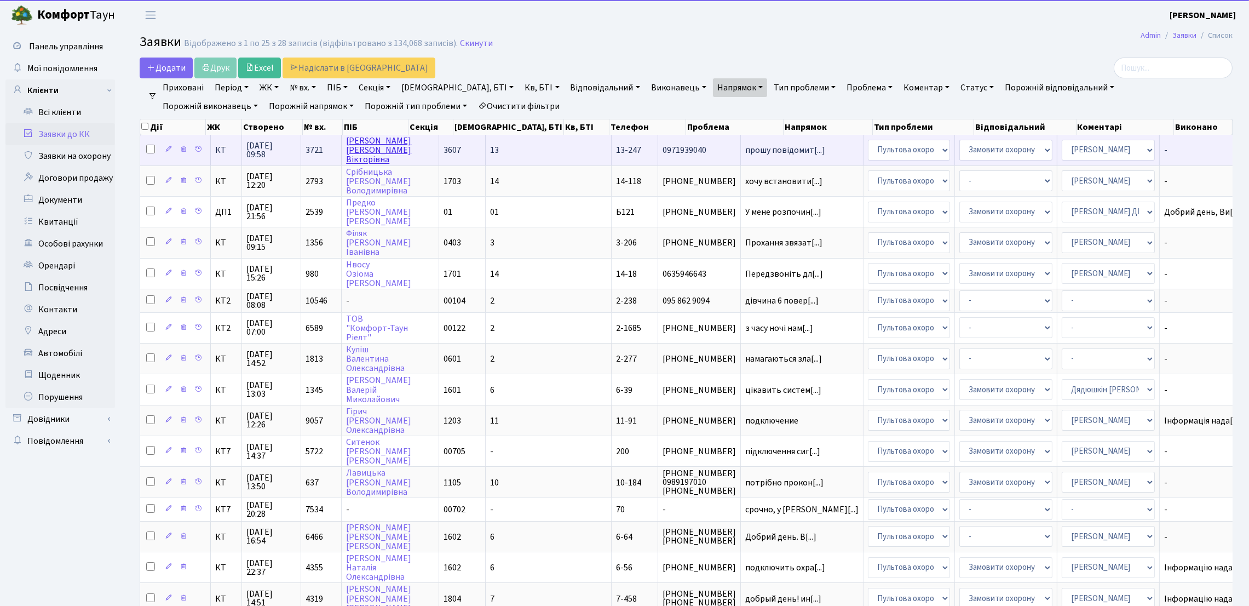
click at [387, 141] on link "[PERSON_NAME]" at bounding box center [378, 150] width 65 height 31
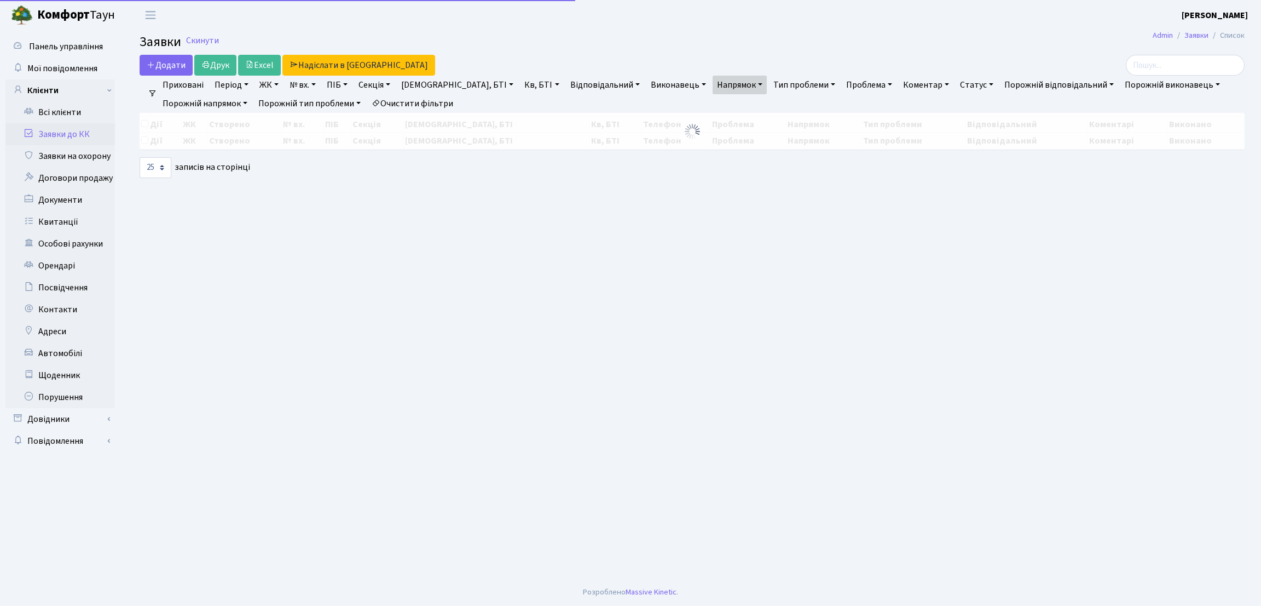
select select "25"
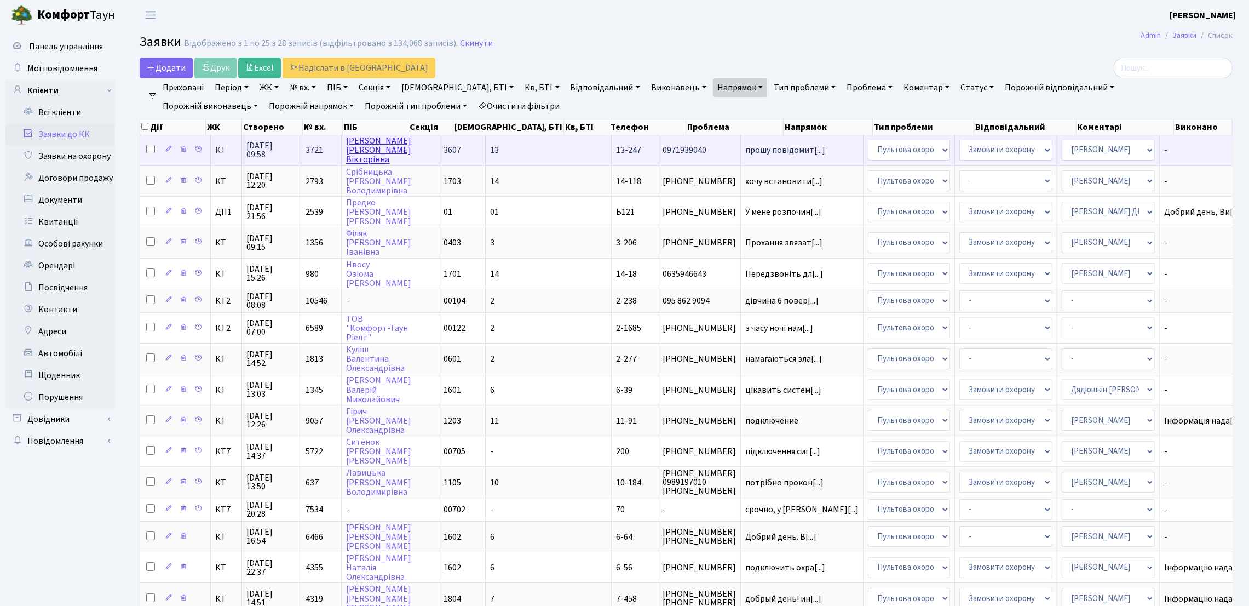
click at [382, 151] on link "[PERSON_NAME]" at bounding box center [378, 150] width 65 height 31
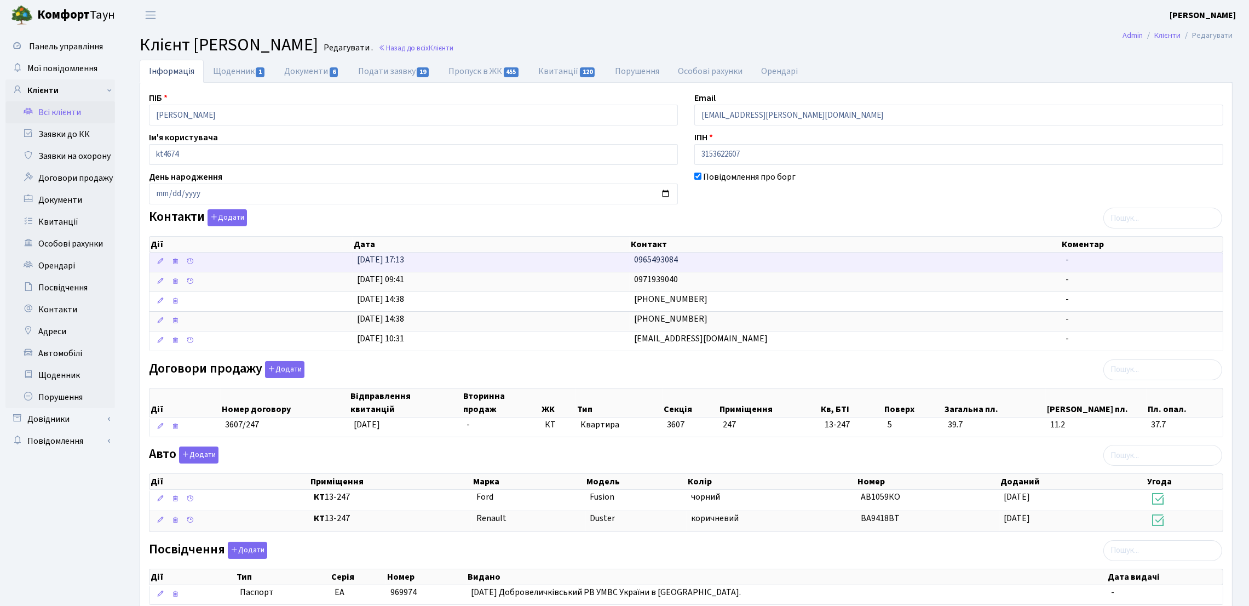
click at [639, 254] on span "0965493084" at bounding box center [656, 259] width 44 height 12
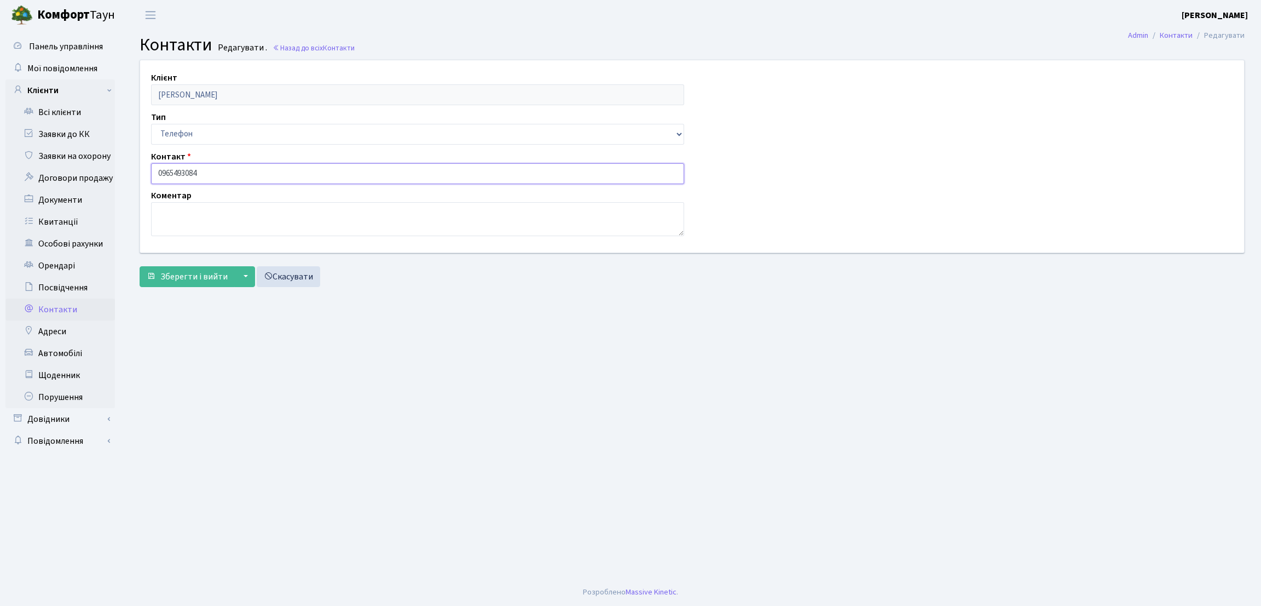
drag, startPoint x: 151, startPoint y: 170, endPoint x: 137, endPoint y: 170, distance: 13.7
click at [137, 170] on div "Клієнт Коваленко Тетяна Вікторівна Тип Email Телефон Контакт 0965493084 Коментар" at bounding box center [692, 156] width 1121 height 192
paste input "0965493084"
type input "0965493084"
drag, startPoint x: 209, startPoint y: 179, endPoint x: 126, endPoint y: 179, distance: 82.7
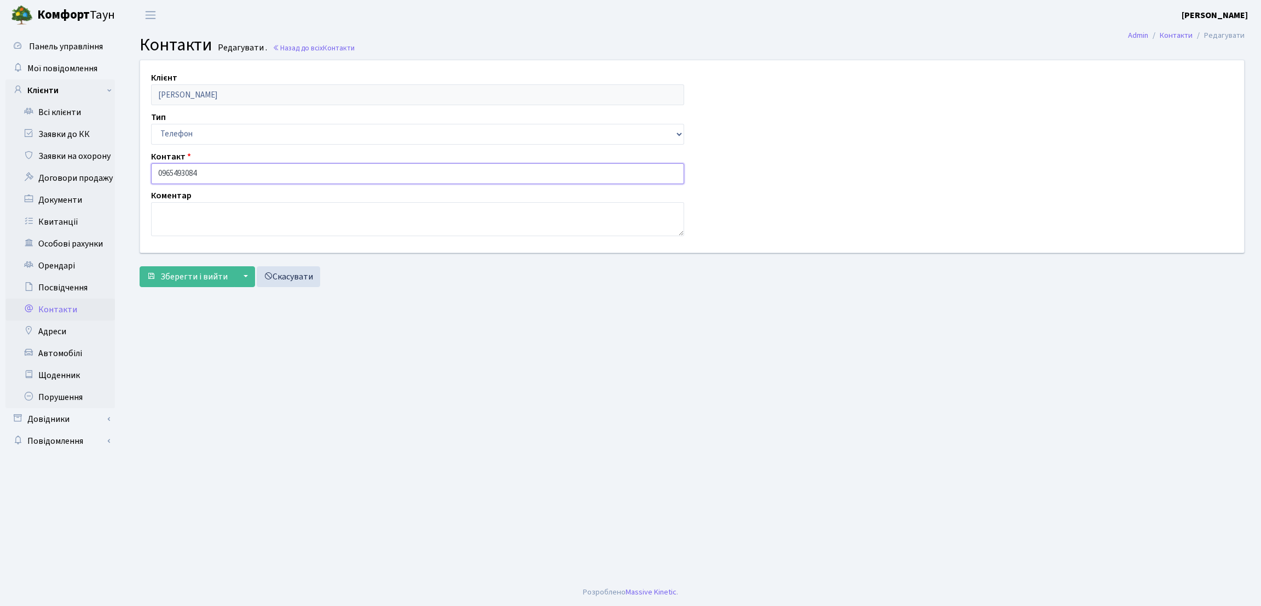
click at [126, 179] on div "Клієнт Коваленко Тетяна Вікторівна Тип Email Телефон Контакт 0965493084 Комента…" at bounding box center [692, 176] width 1138 height 232
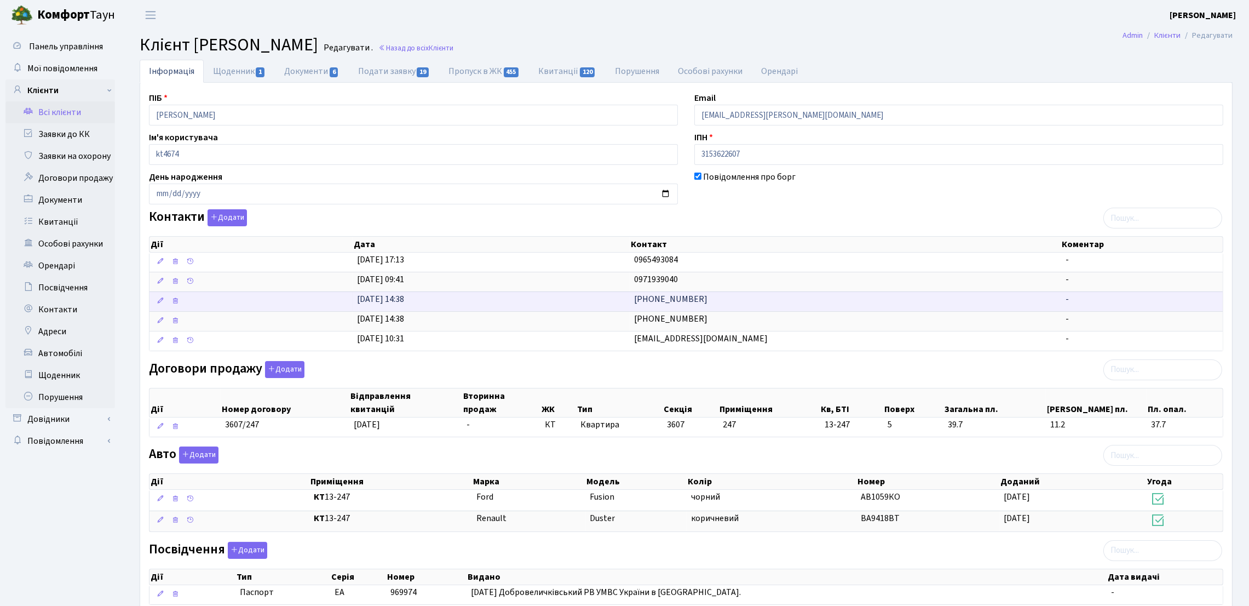
click at [733, 301] on td "[PHONE_NUMBER]" at bounding box center [845, 301] width 431 height 20
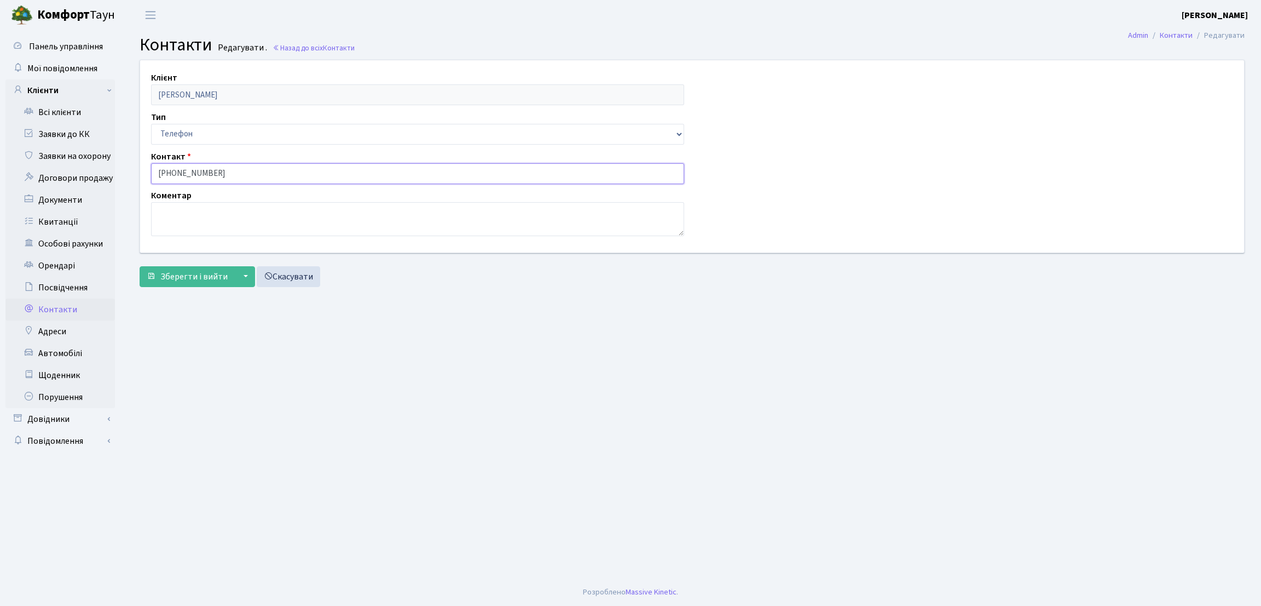
drag, startPoint x: 219, startPoint y: 179, endPoint x: 129, endPoint y: 162, distance: 91.4
click at [129, 162] on div "Клієнт [PERSON_NAME] Тип Email Телефон Контакт [PHONE_NUMBER] Коментар [] Збере…" at bounding box center [692, 176] width 1138 height 232
click at [174, 343] on main "Admin Контакти Редагувати Контакти Редагувати . Назад до всіх Контакти Клієнт […" at bounding box center [692, 304] width 1138 height 548
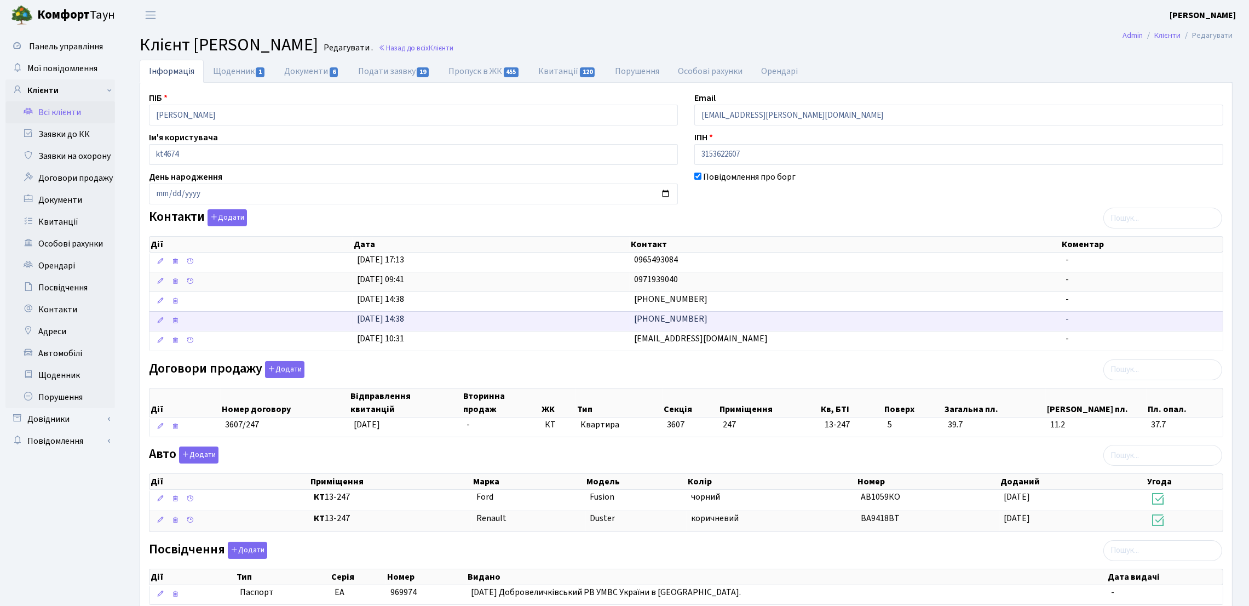
click at [643, 320] on span "[PHONE_NUMBER]" at bounding box center [670, 319] width 73 height 12
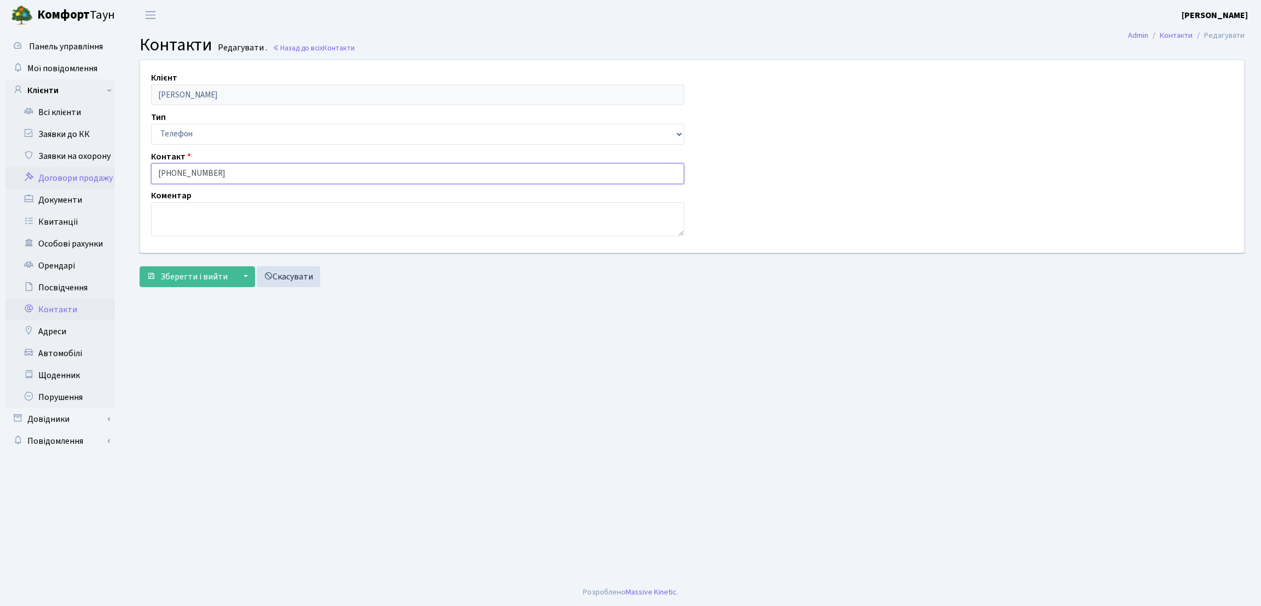
drag, startPoint x: 297, startPoint y: 174, endPoint x: 88, endPoint y: 170, distance: 208.6
click at [88, 170] on div "Панель управління Мої повідомлення Клієнти Всі клієнти Заявки до КК" at bounding box center [630, 304] width 1261 height 548
click at [64, 106] on link "Всі клієнти" at bounding box center [60, 112] width 110 height 22
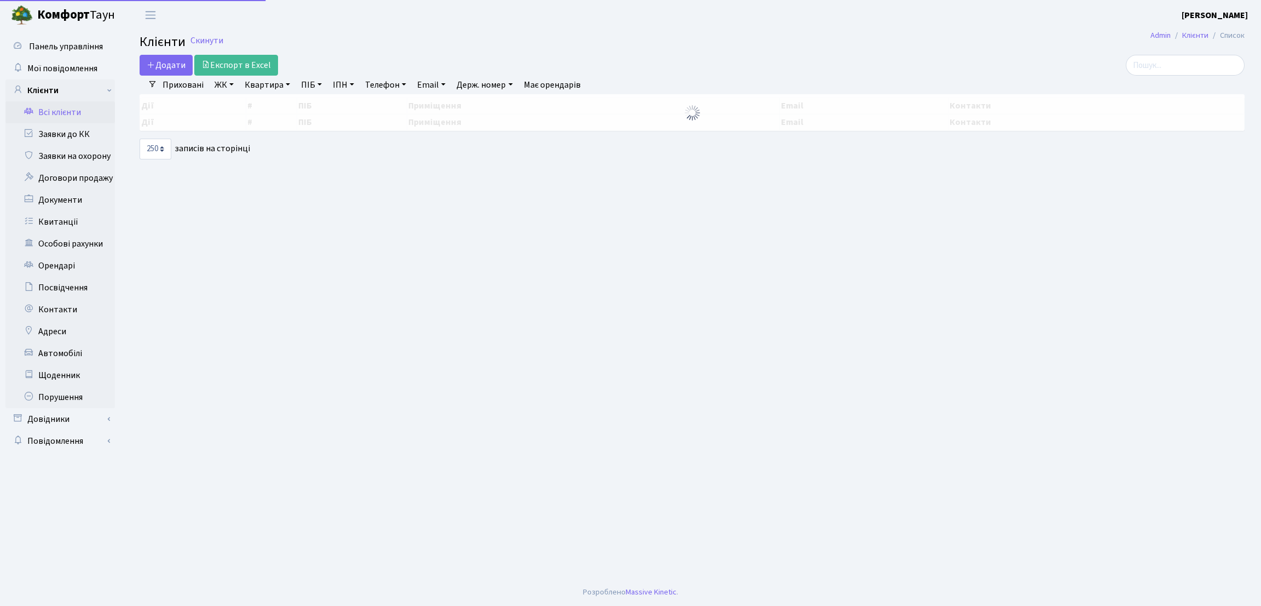
select select "250"
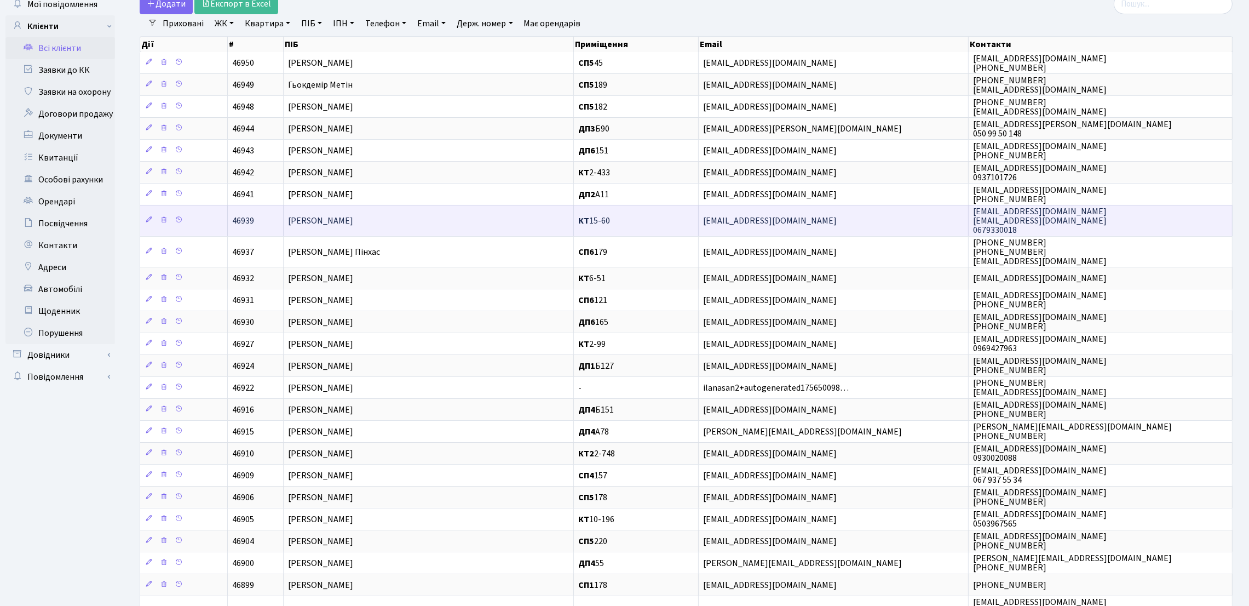
scroll to position [82, 0]
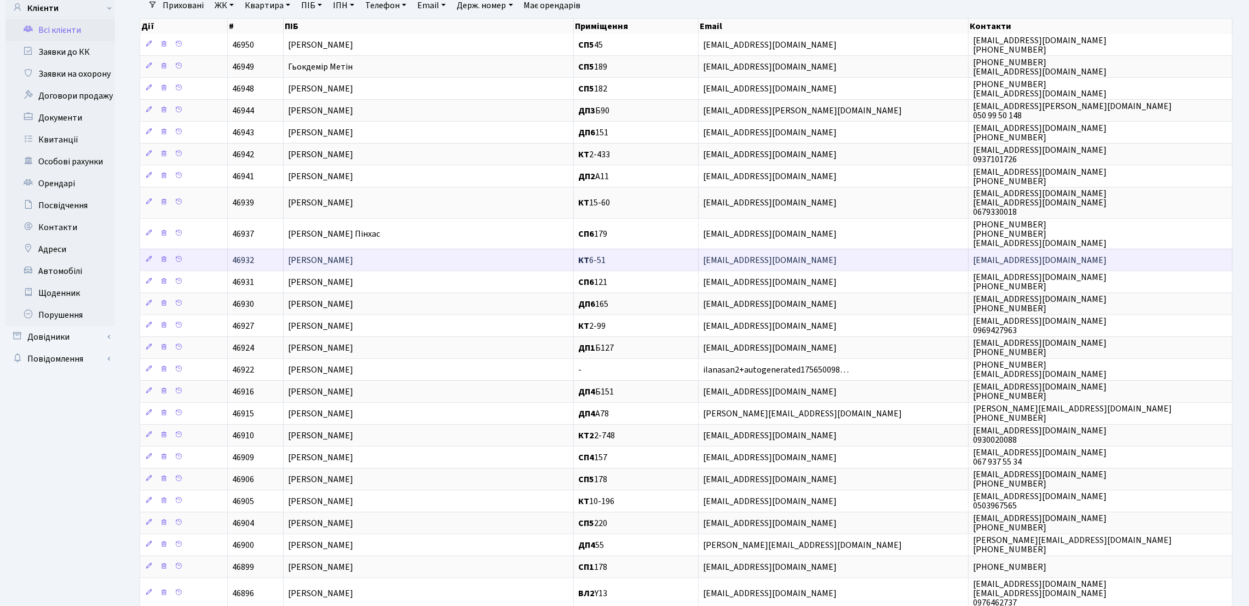
click at [495, 256] on td "[PERSON_NAME]" at bounding box center [429, 260] width 290 height 22
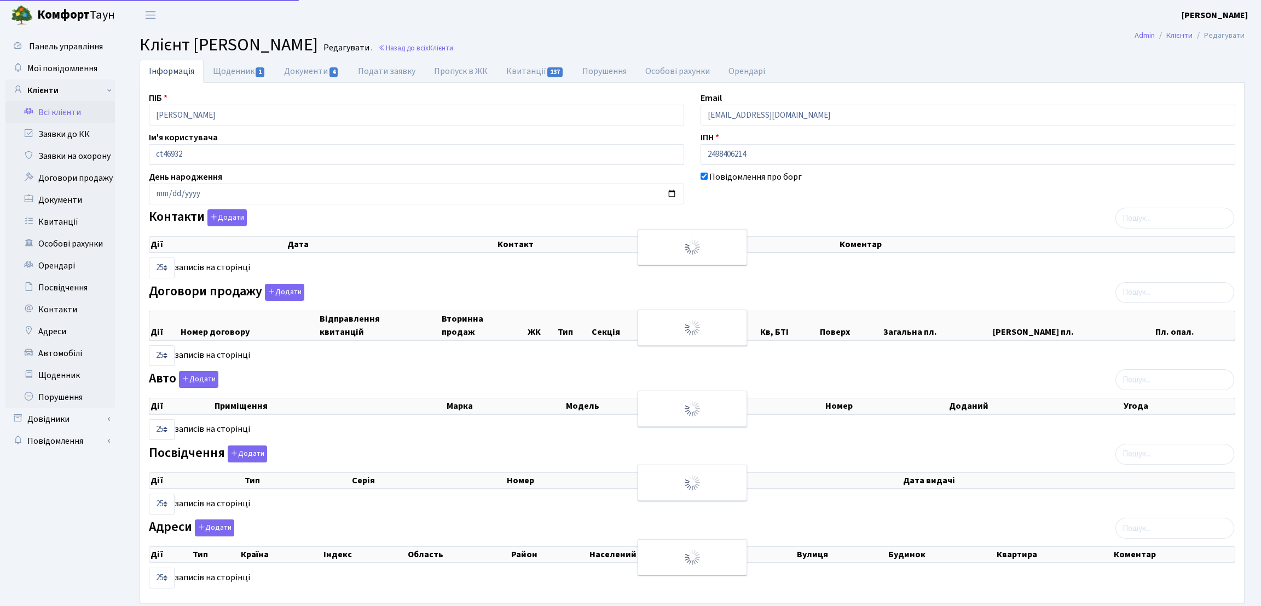
select select "25"
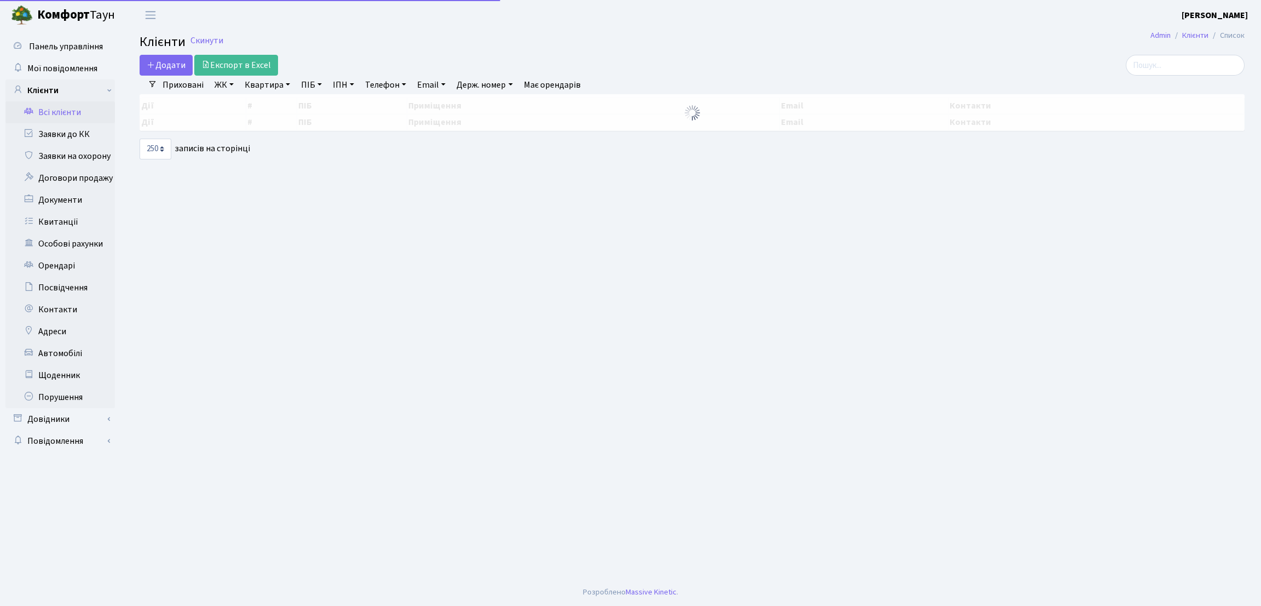
select select "250"
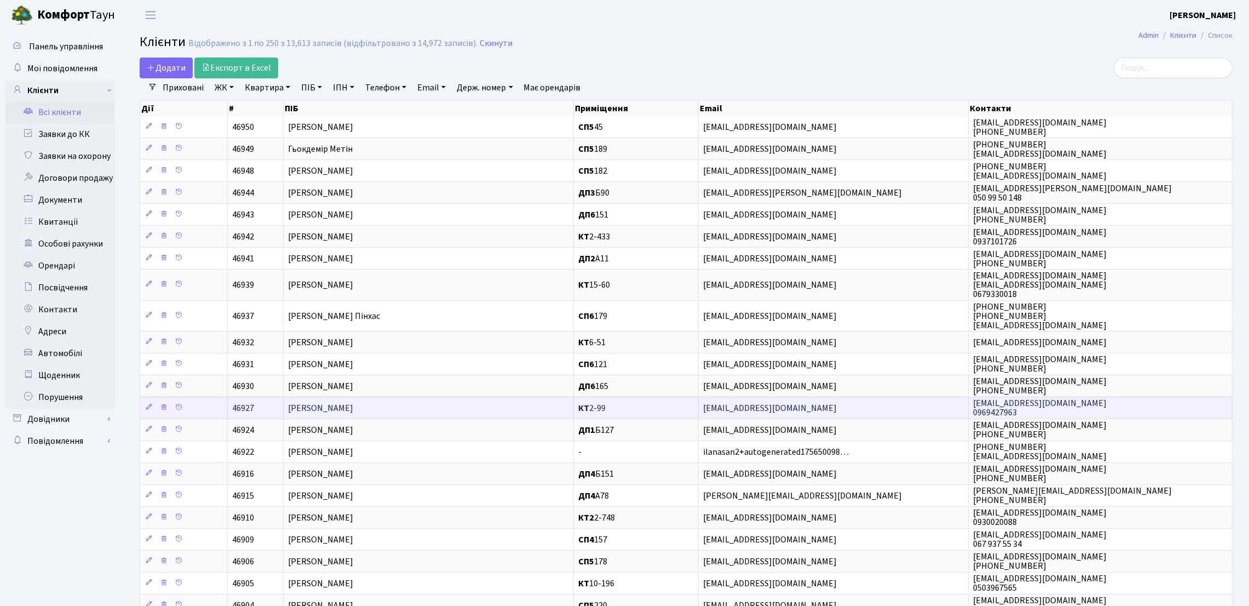
click at [500, 411] on td "[PERSON_NAME]" at bounding box center [429, 407] width 290 height 22
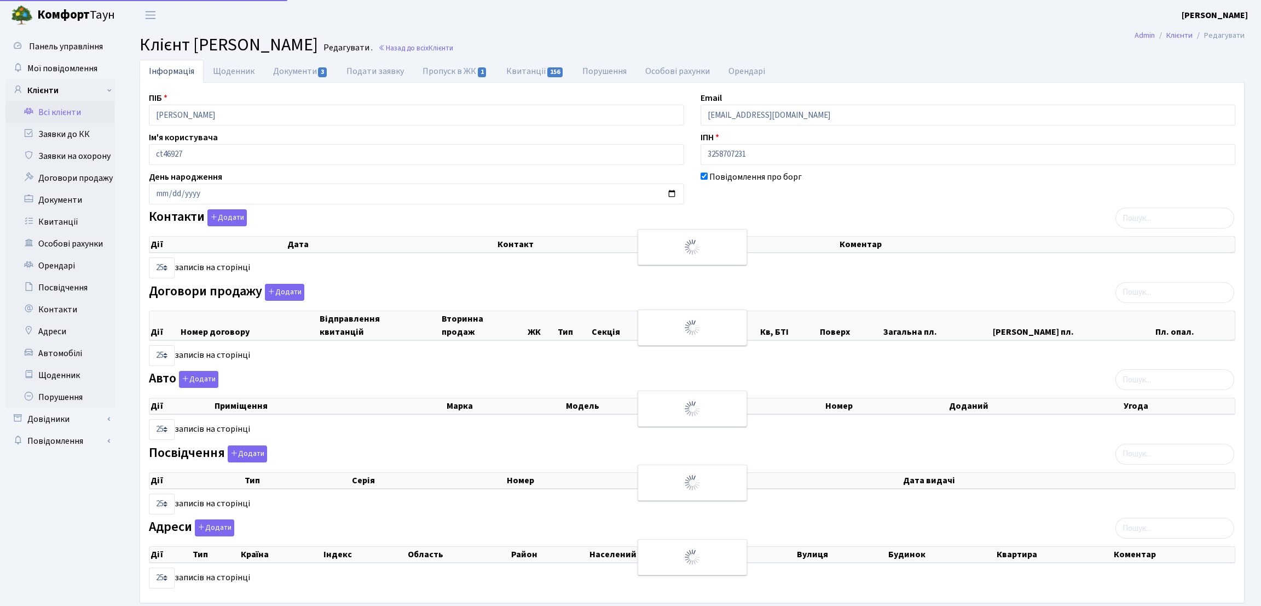
select select "25"
